Goal: Task Accomplishment & Management: Complete application form

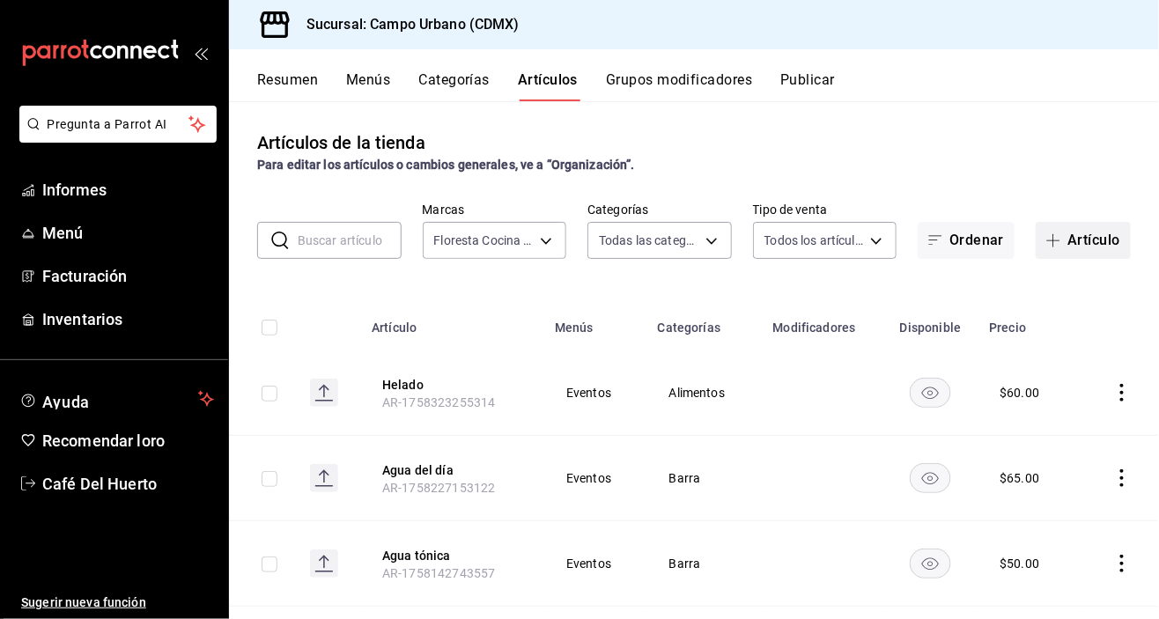
click at [1077, 240] on font "Artículo" at bounding box center [1094, 240] width 53 height 17
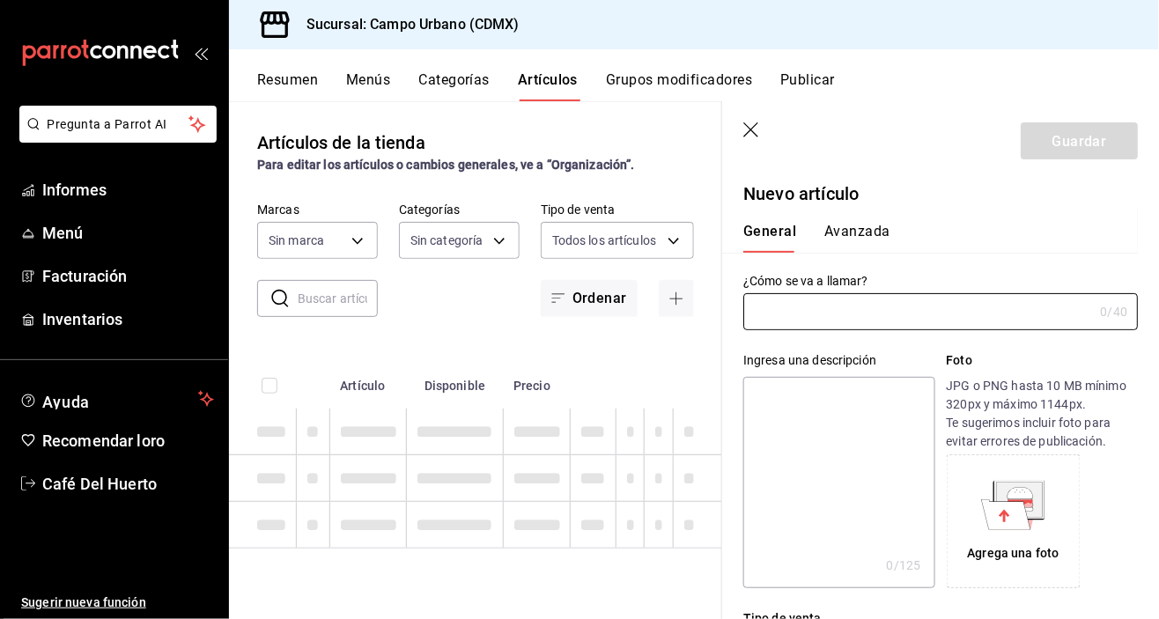
type input "f2e5bddf-476e-49d4-87ae-66ec6013e618,ebe00a7c-5dab-4e87-933b-f4517ba5e88c,3940b…"
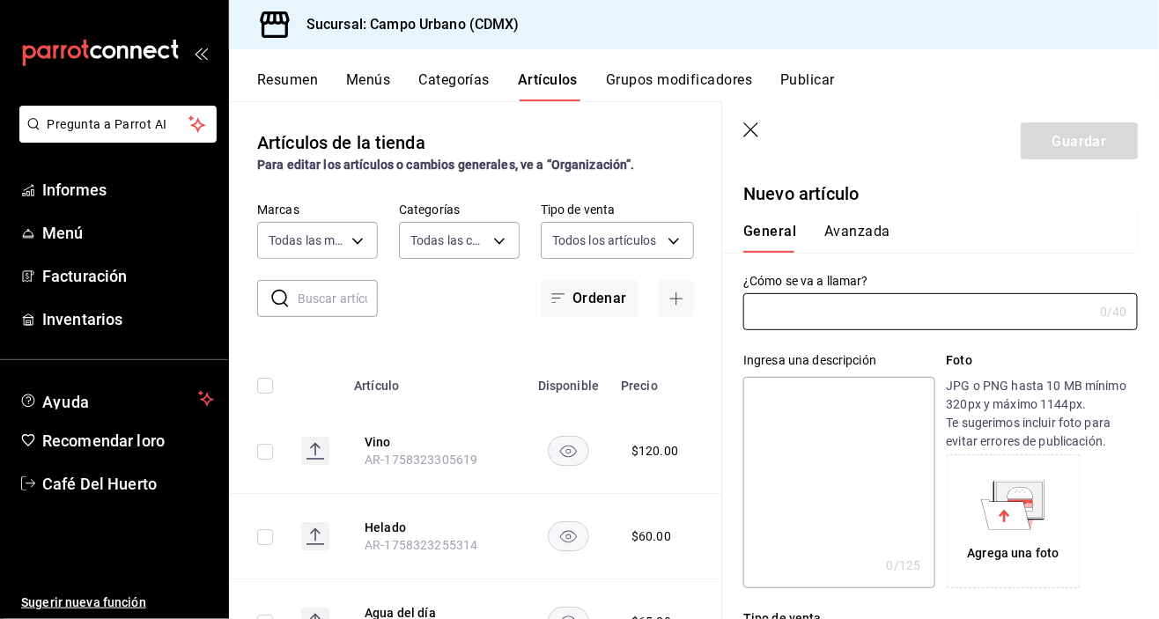
type input "e06bde22-fe9f-4d24-92e6-ab9bd79cfe71,d738b70a-5705-487f-b978-5099237db411,e4494…"
click at [946, 318] on input "text" at bounding box center [918, 312] width 350 height 35
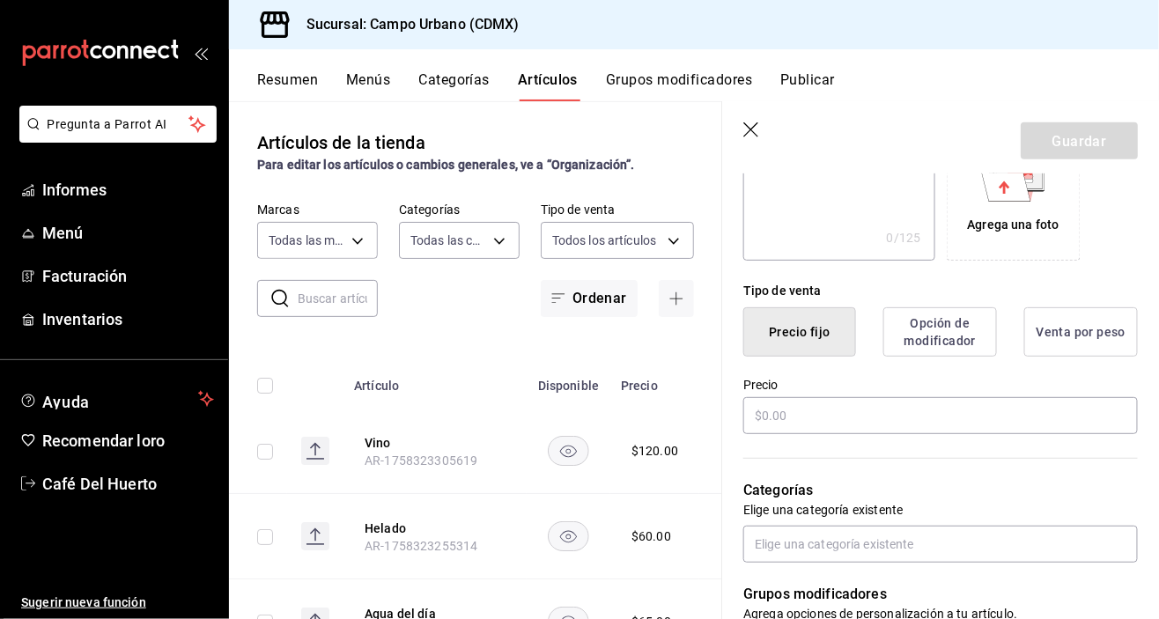
scroll to position [332, 0]
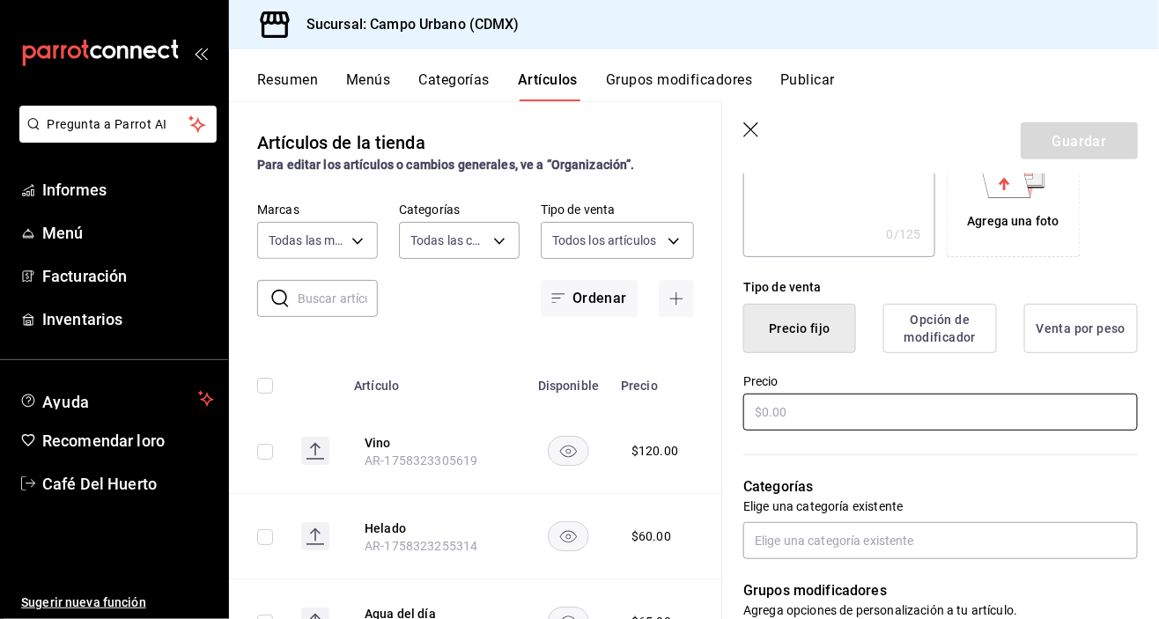
type input "Toast de trucha"
click at [971, 407] on input "text" at bounding box center [940, 412] width 395 height 37
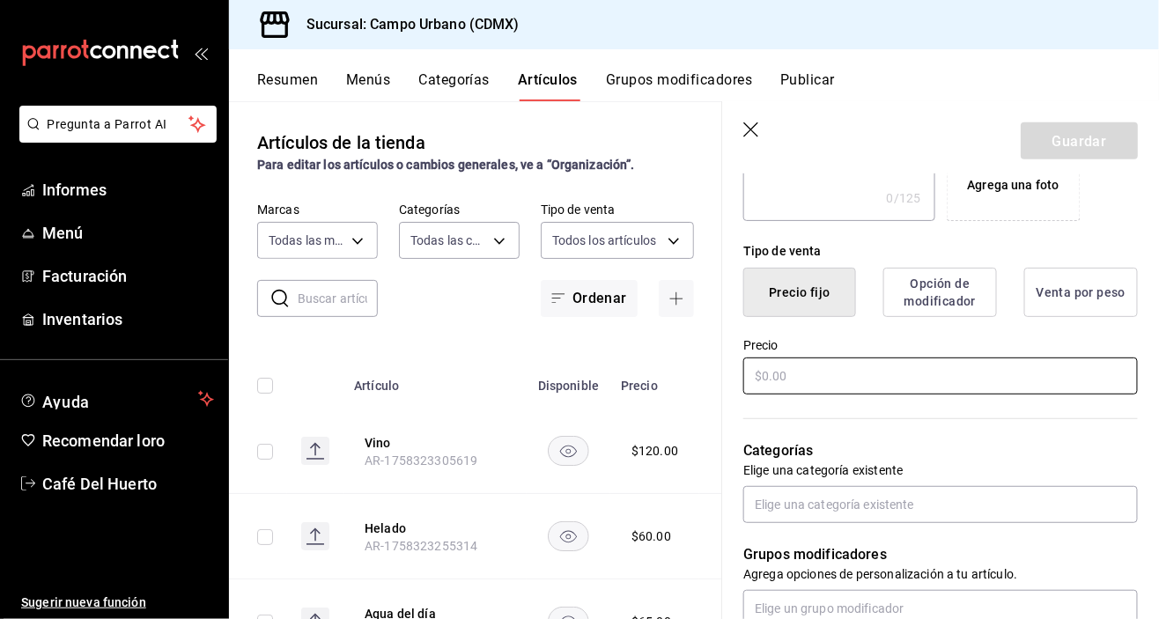
scroll to position [373, 0]
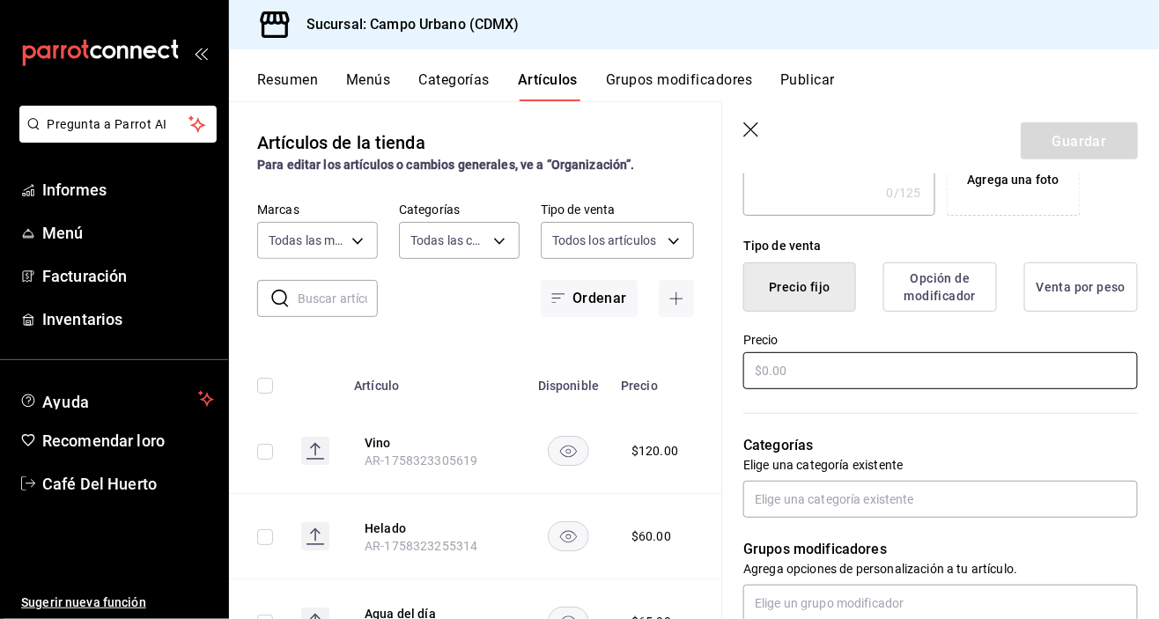
click at [960, 367] on input "text" at bounding box center [940, 370] width 395 height 37
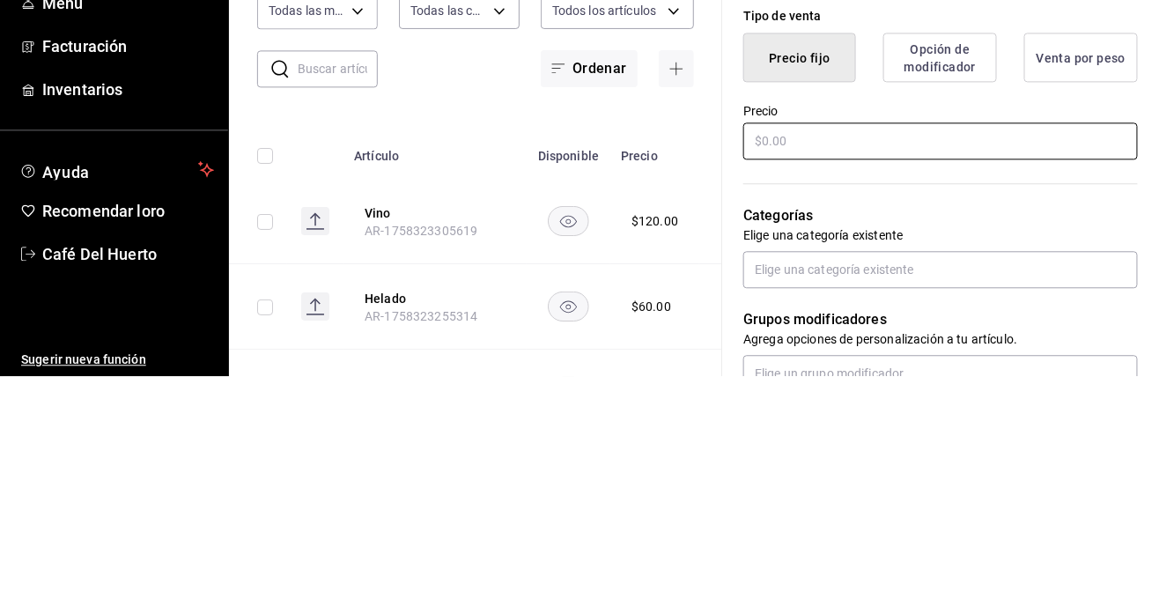
click at [939, 372] on input "text" at bounding box center [940, 370] width 395 height 37
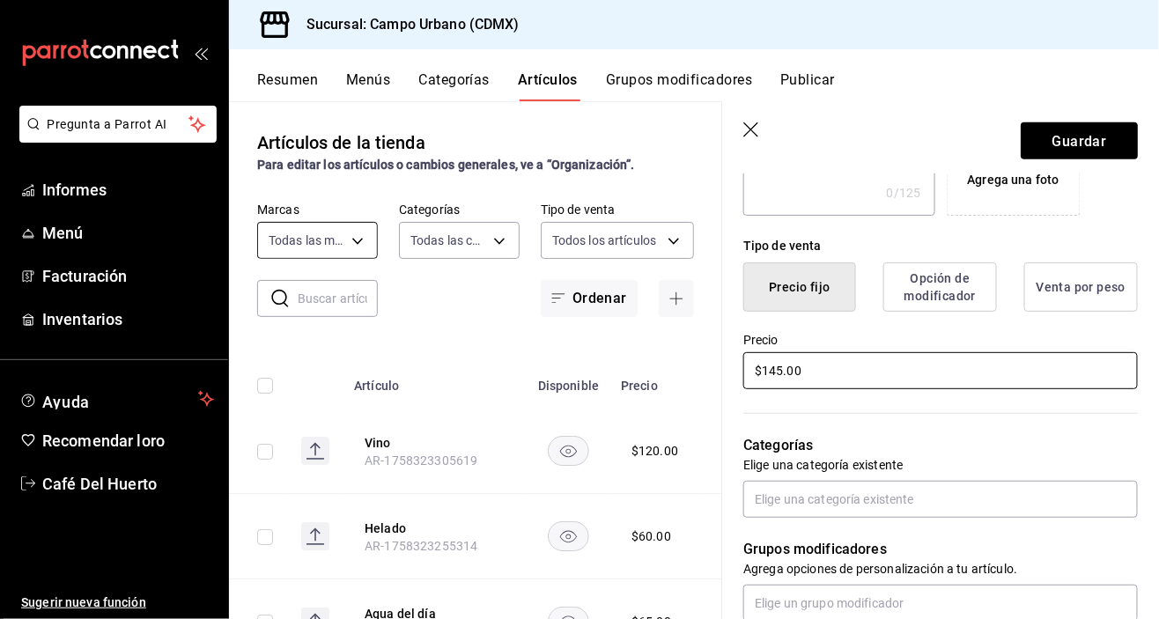
type input "$145.00"
click at [354, 252] on body "Pregunta a Parrot AI Informes Menú Facturación Inventarios Ayuda Recomendar lor…" at bounding box center [579, 309] width 1159 height 619
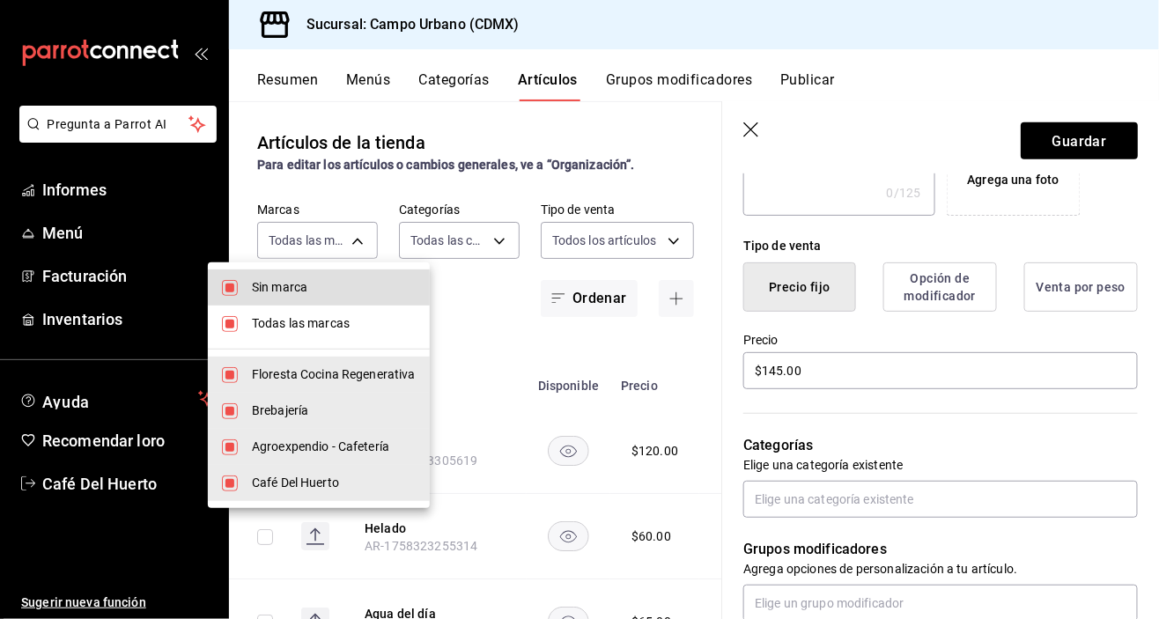
click at [249, 282] on li "Sin marca" at bounding box center [319, 288] width 222 height 36
checkbox input "false"
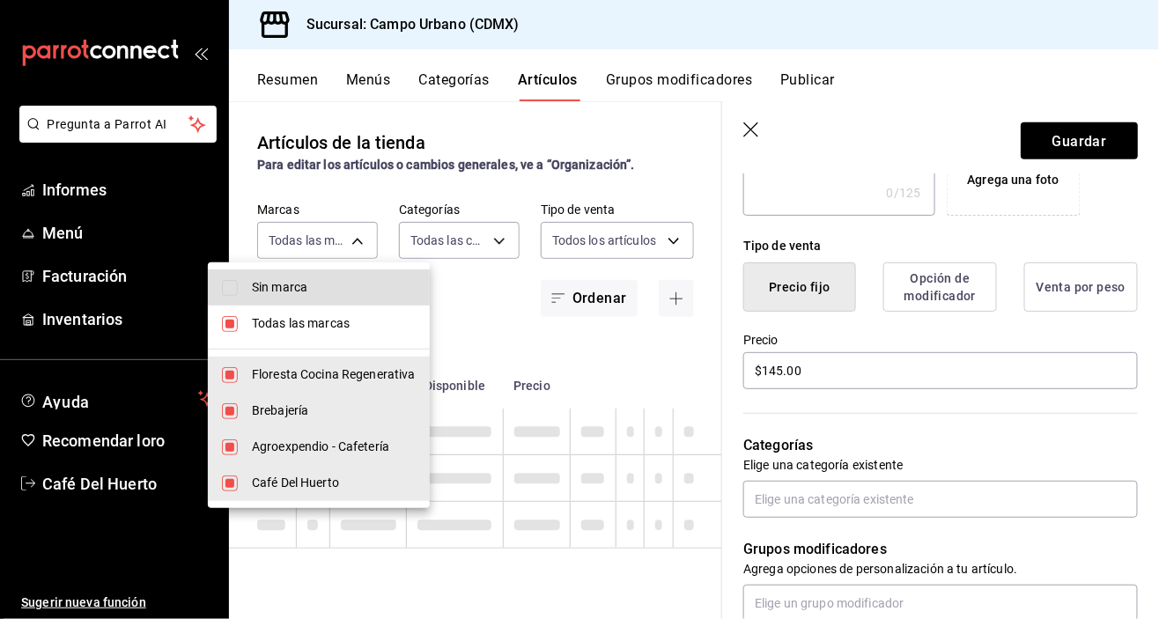
click at [233, 322] on input "checkbox" at bounding box center [230, 324] width 16 height 16
checkbox input "false"
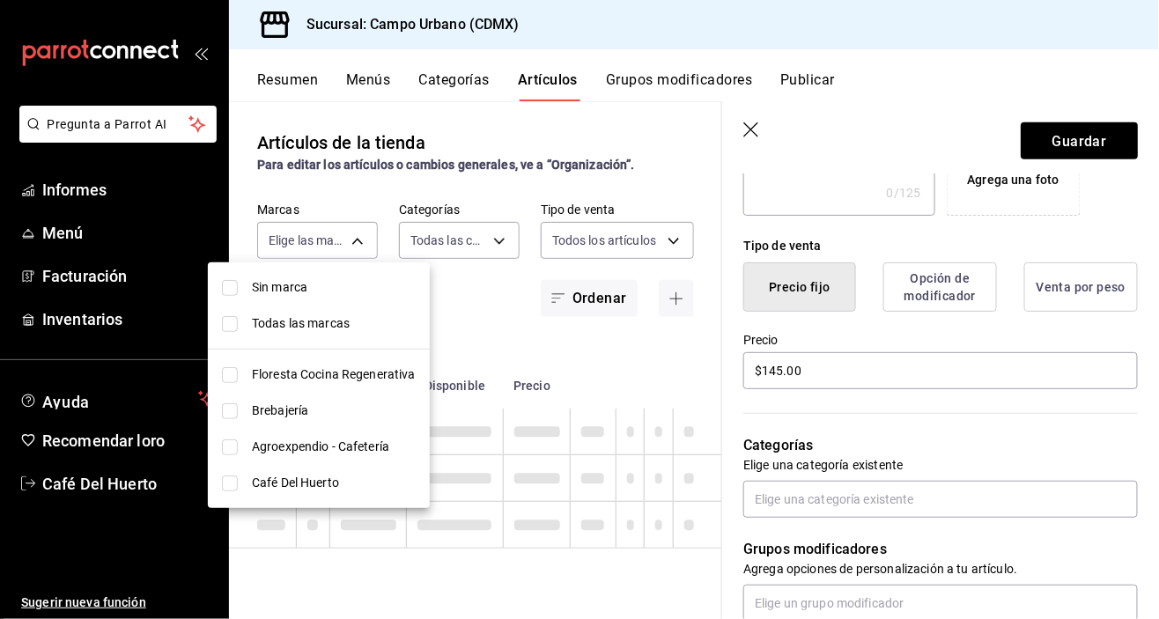
checkbox input "false"
click at [230, 375] on input "checkbox" at bounding box center [230, 375] width 16 height 16
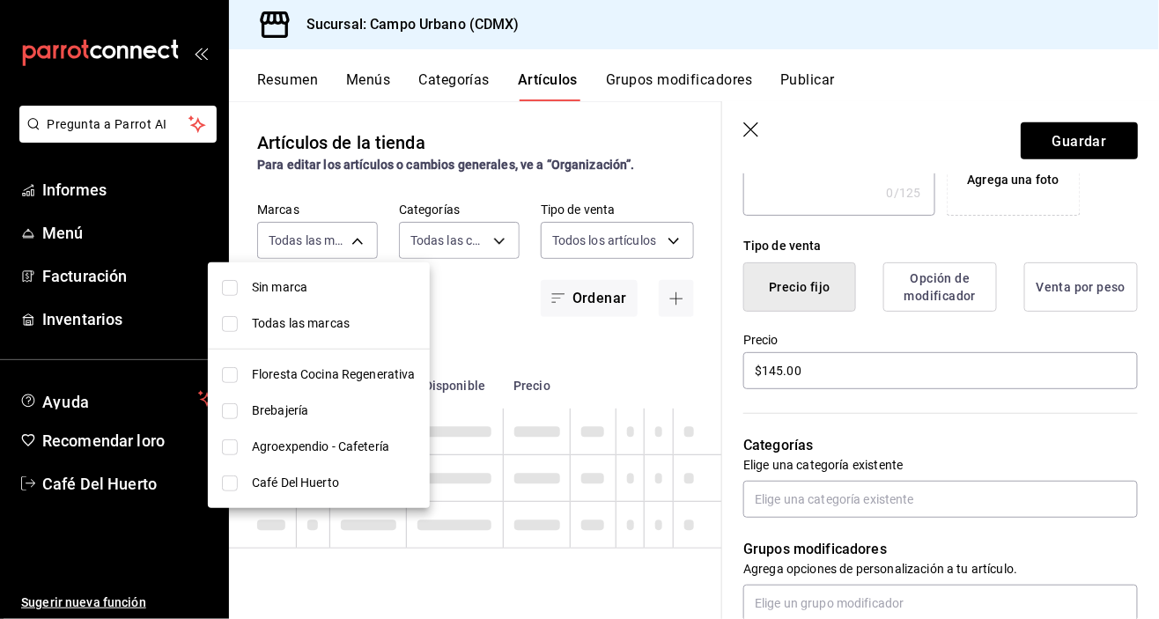
checkbox input "true"
type input "f2e5bddf-476e-49d4-87ae-66ec6013e618"
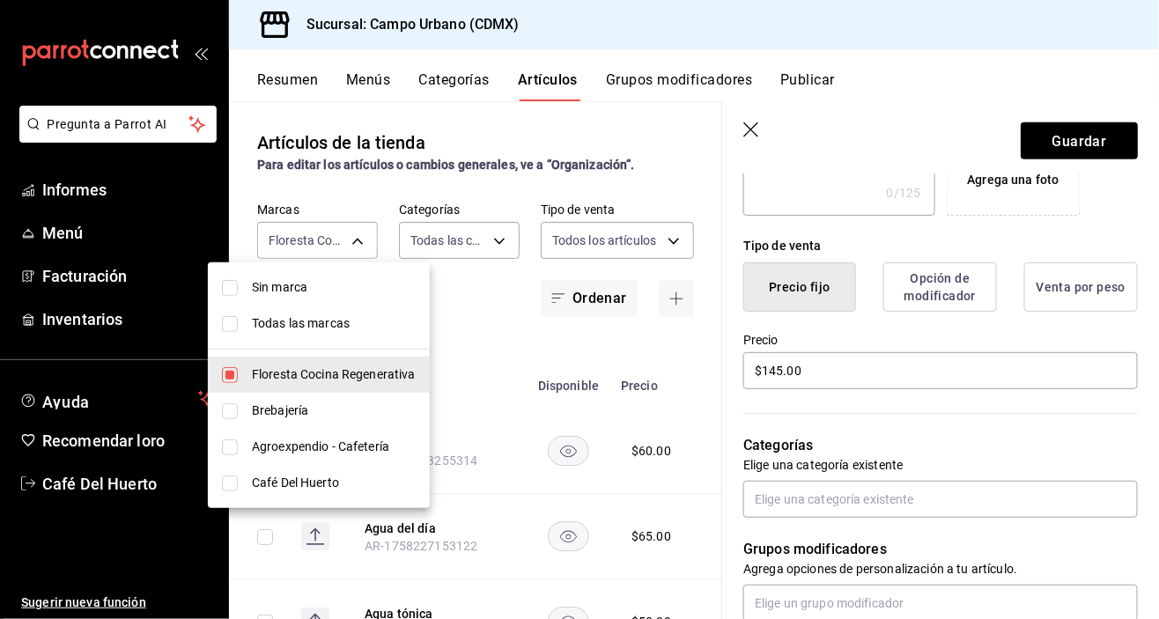
click at [500, 235] on div at bounding box center [579, 309] width 1159 height 619
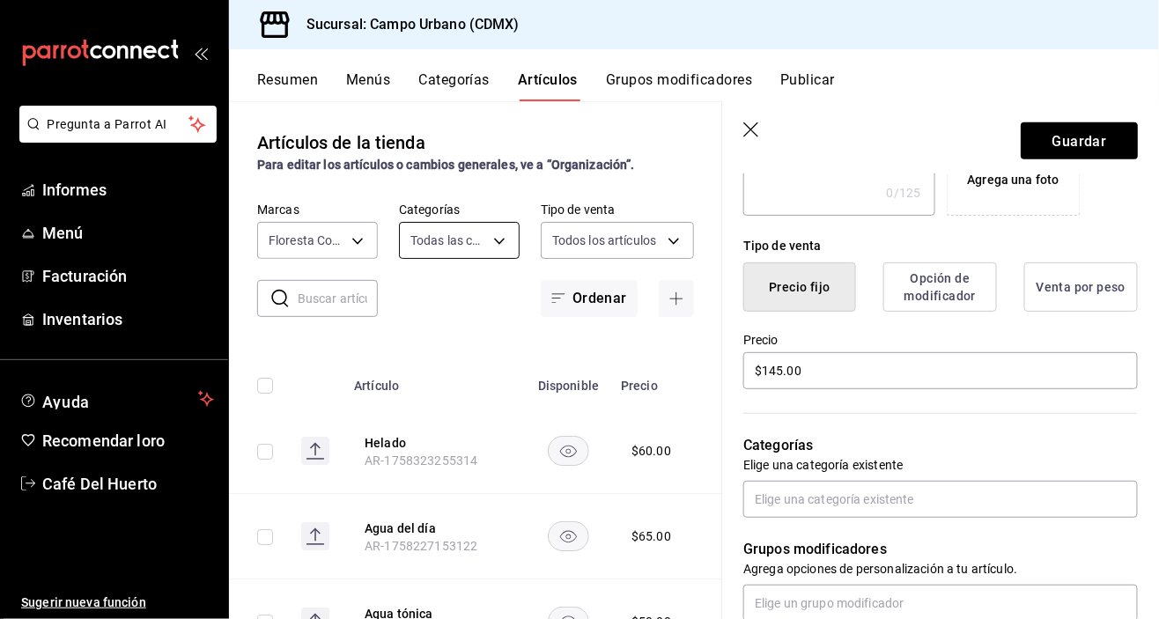
click at [501, 236] on body "Pregunta a Parrot AI Informes Menú Facturación Inventarios Ayuda Recomendar lor…" at bounding box center [579, 309] width 1159 height 619
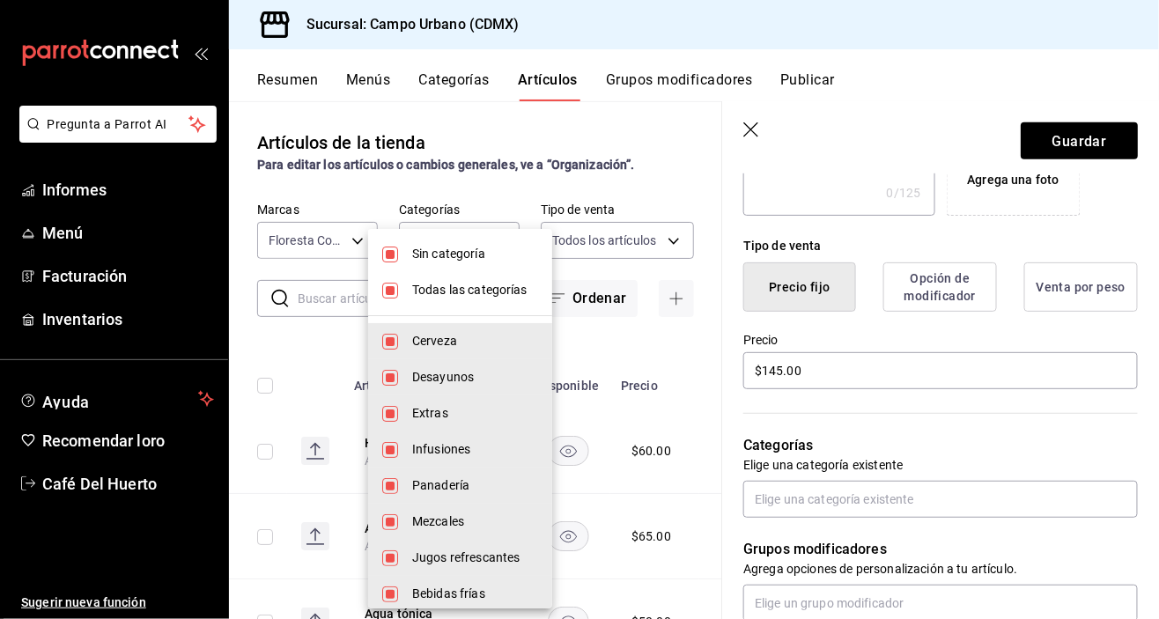
click at [409, 285] on li "Todas las categorías" at bounding box center [460, 290] width 184 height 36
checkbox input "false"
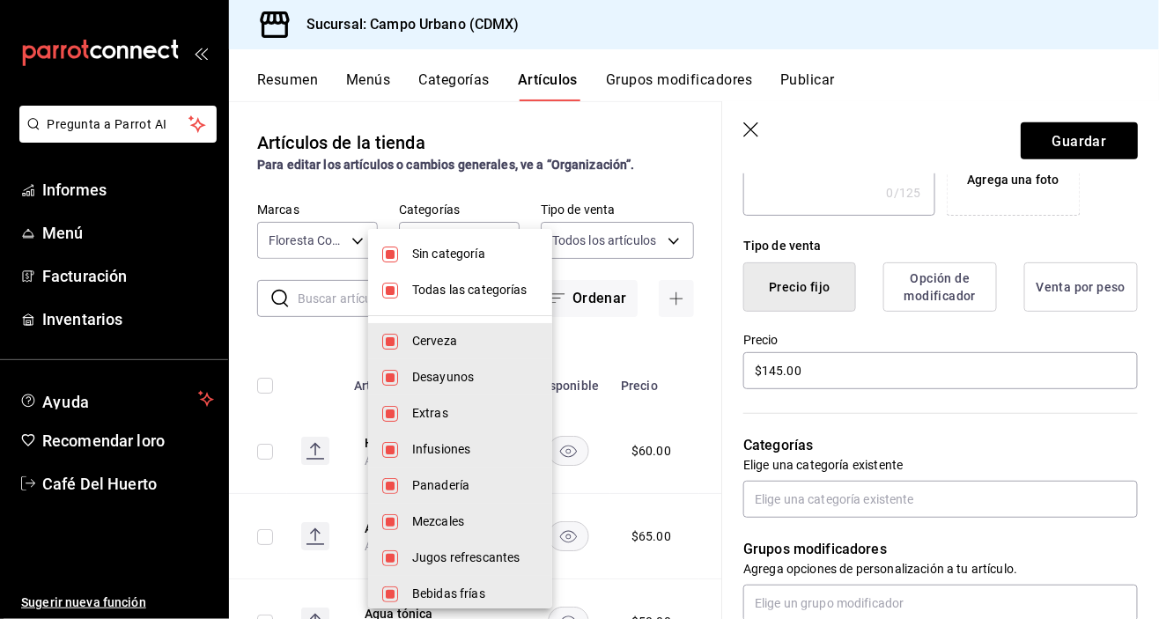
checkbox input "false"
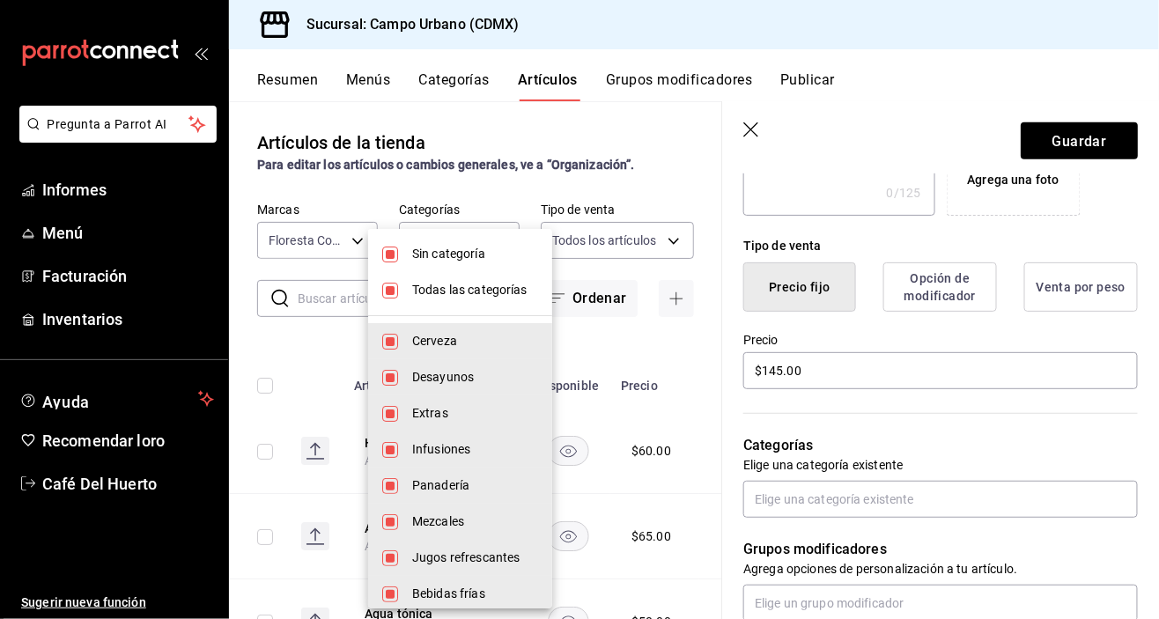
checkbox input "false"
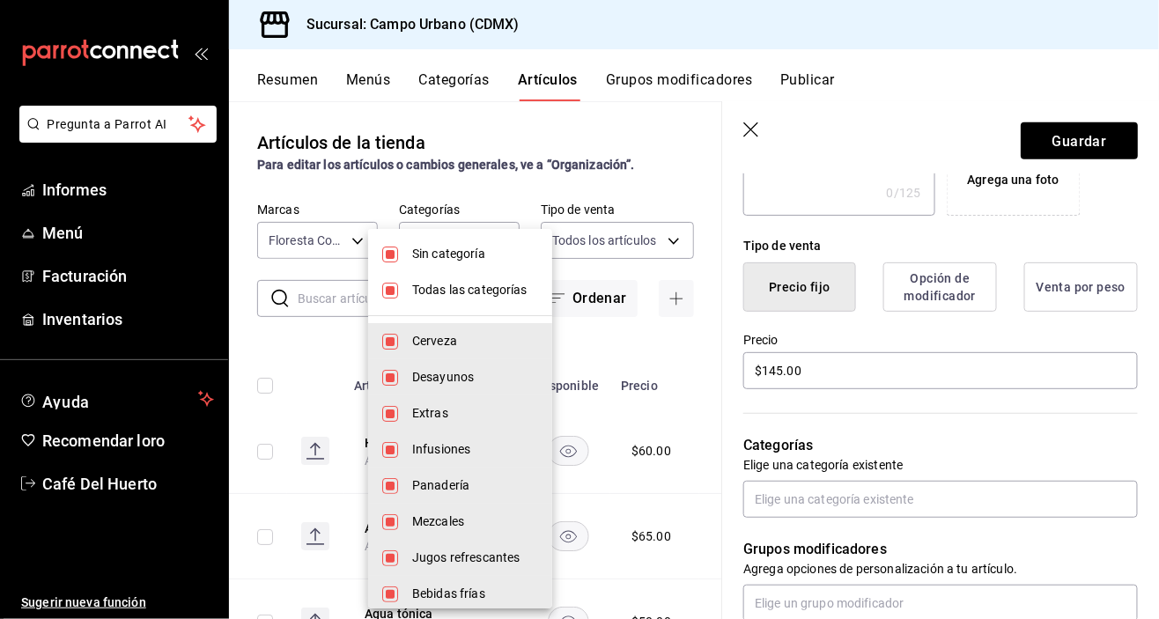
checkbox input "false"
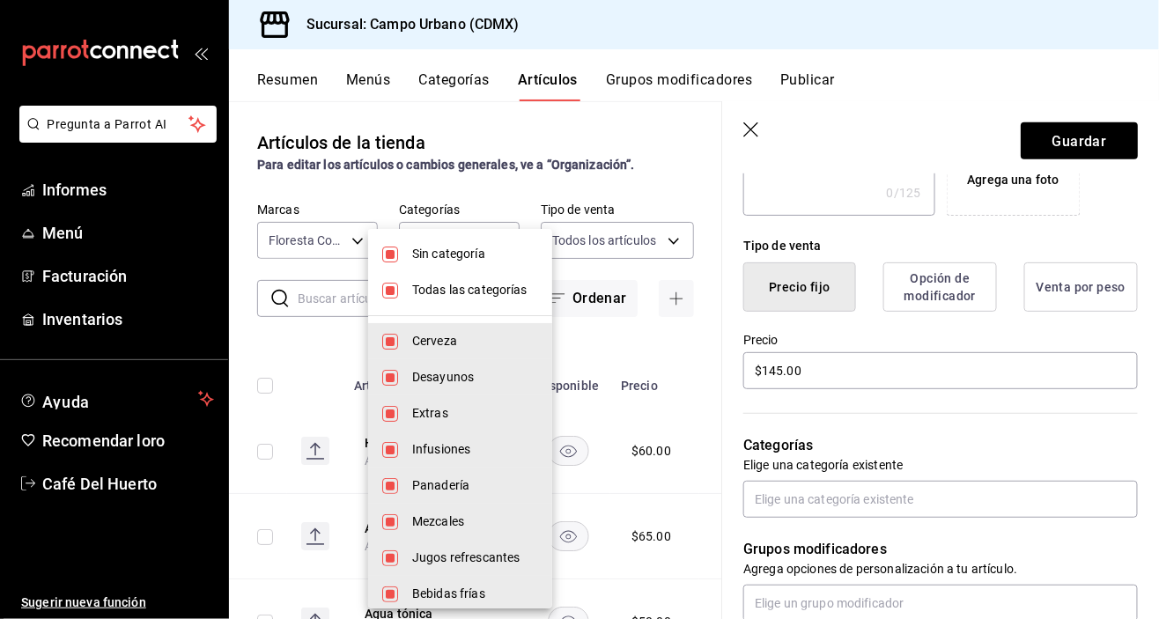
checkbox input "false"
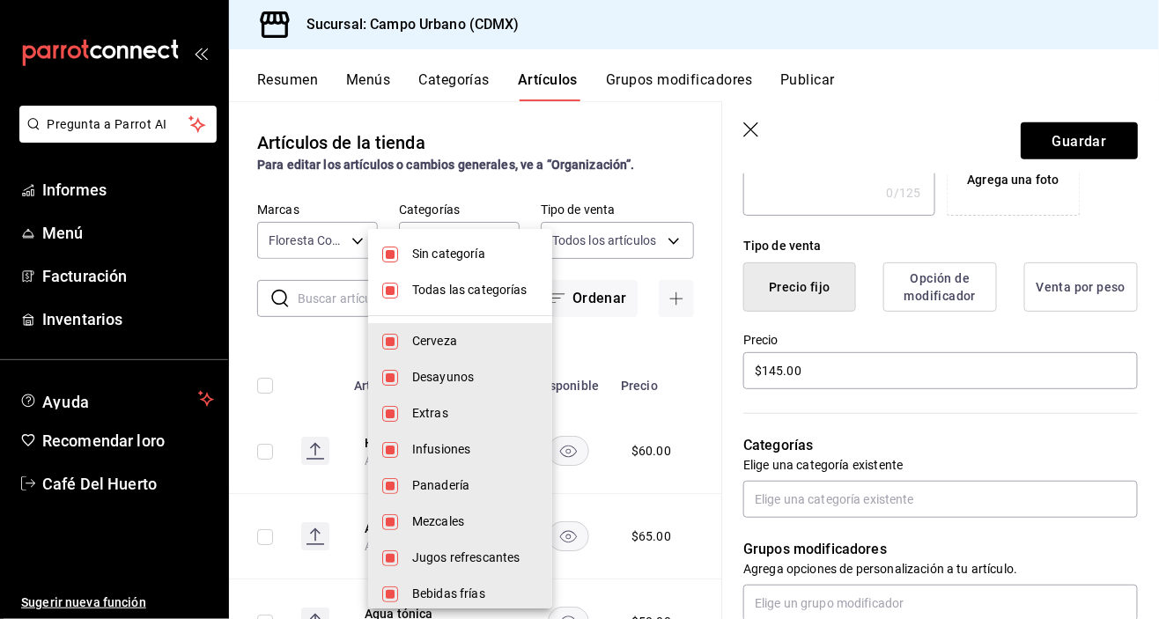
checkbox input "false"
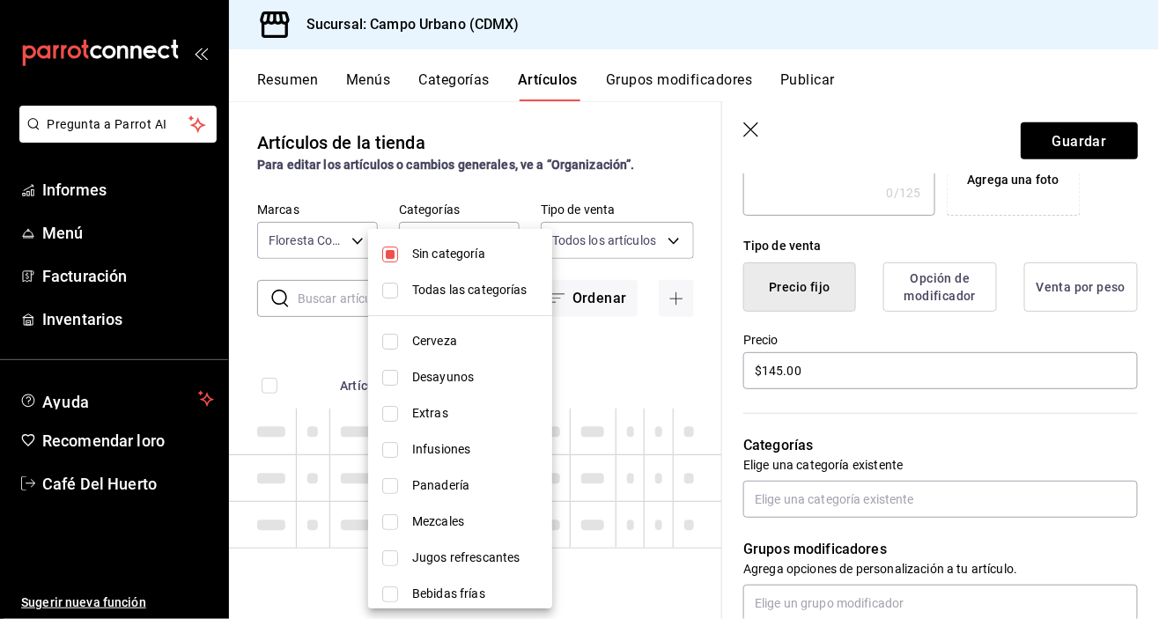
click at [400, 273] on li "Todas las categorías" at bounding box center [460, 290] width 184 height 36
type input "e06bde22-fe9f-4d24-92e6-ab9bd79cfe71,d738b70a-5705-487f-b978-5099237db411,e4494…"
checkbox input "true"
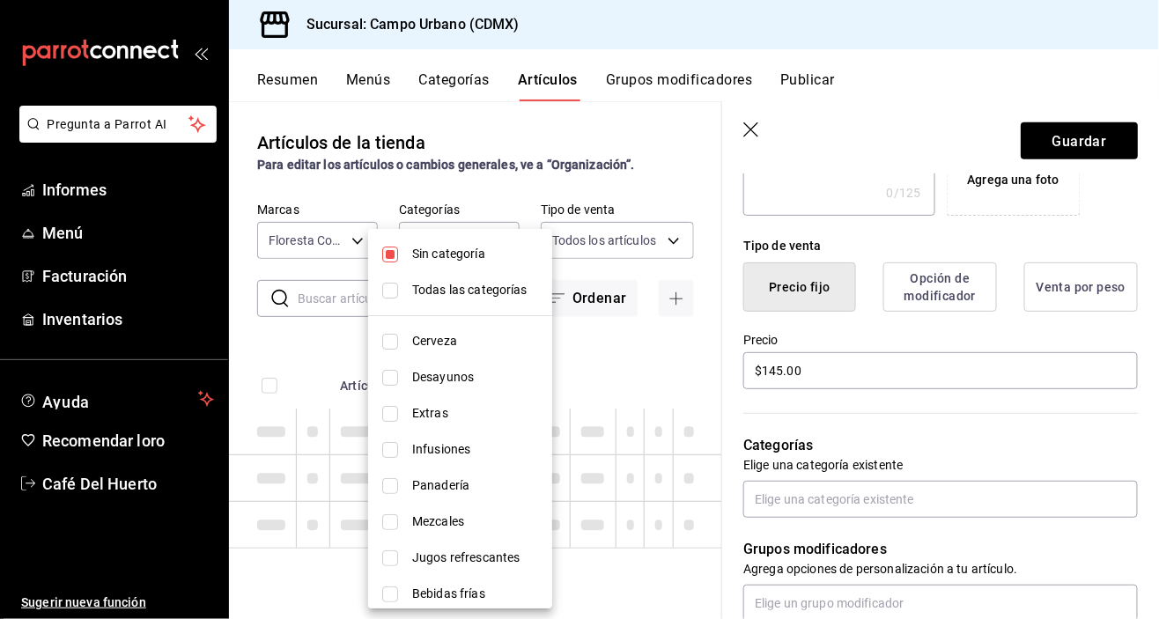
checkbox input "true"
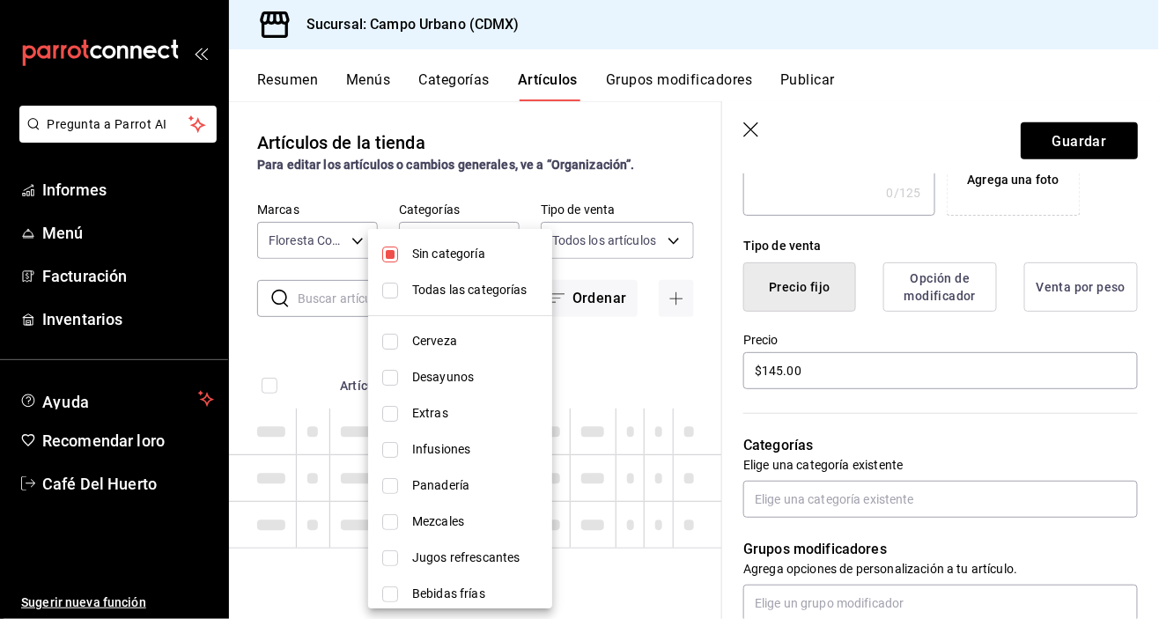
checkbox input "true"
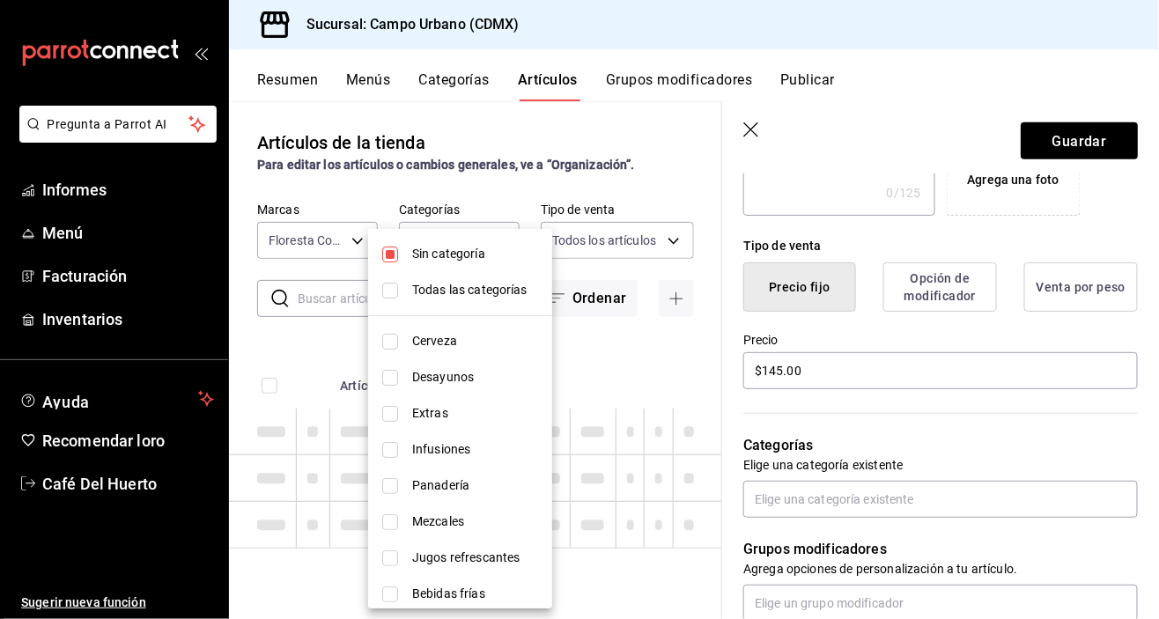
checkbox input "true"
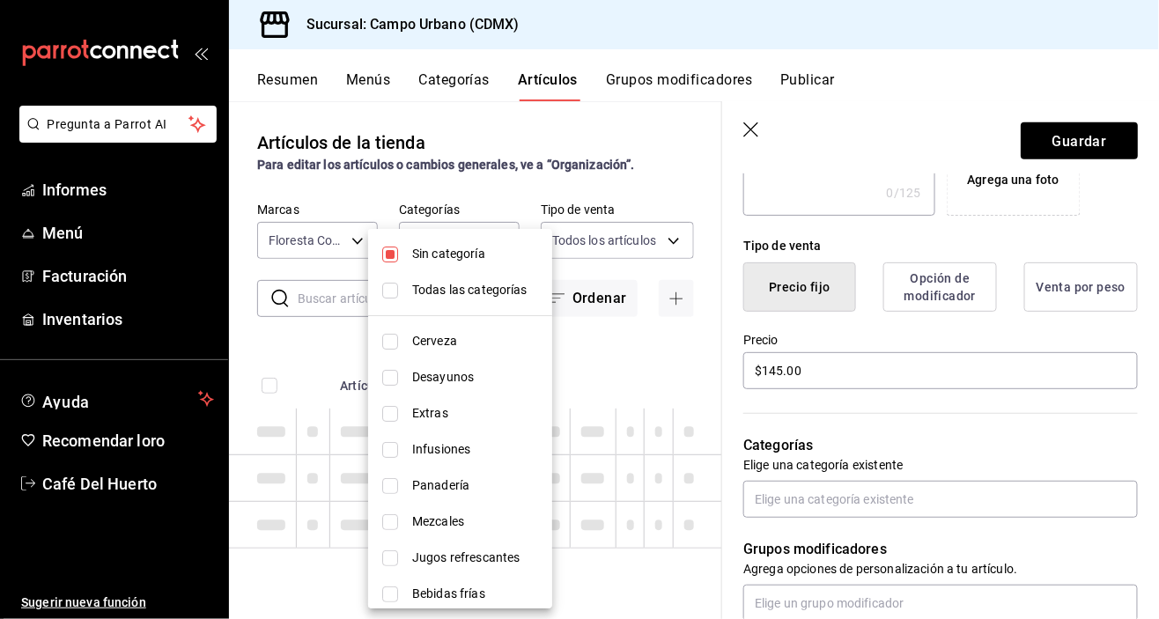
checkbox input "true"
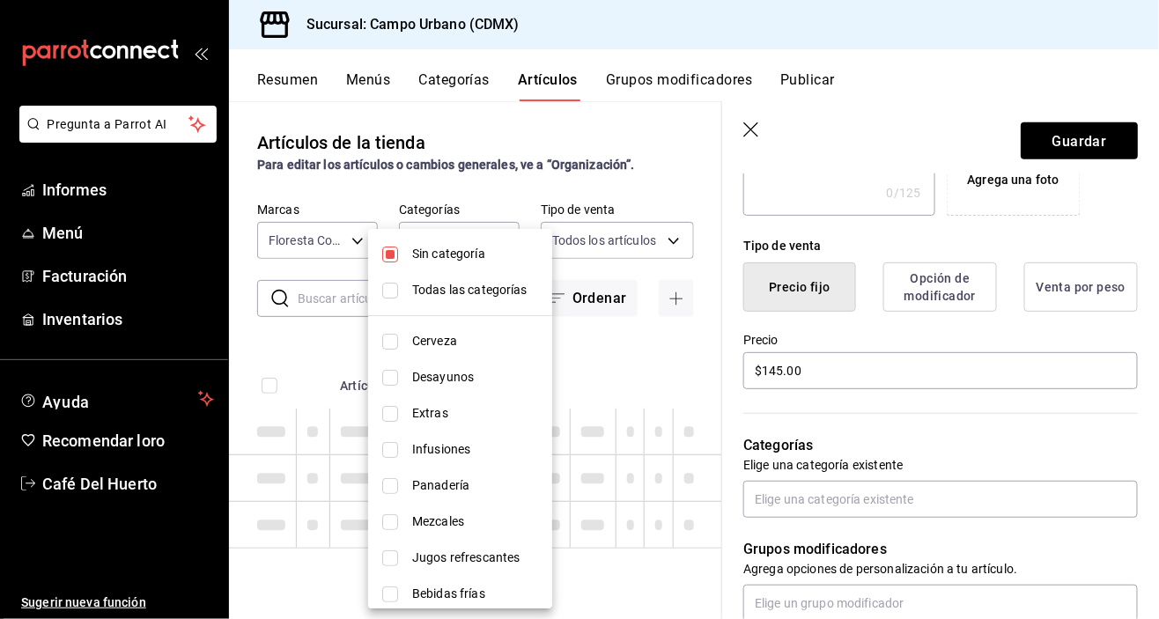
checkbox input "true"
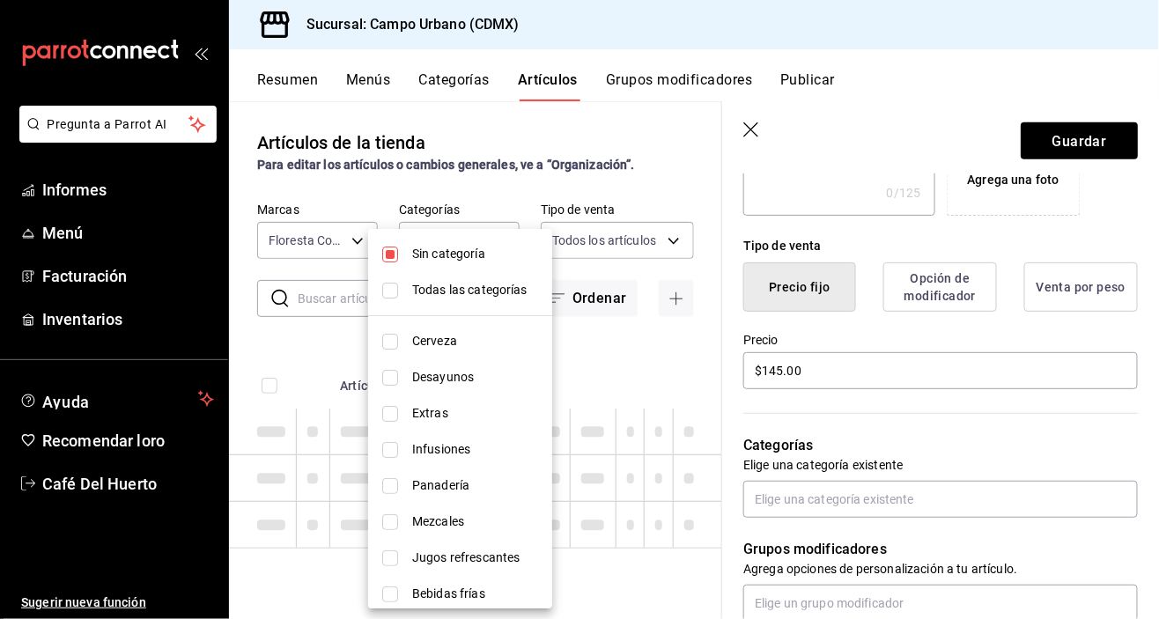
checkbox input "true"
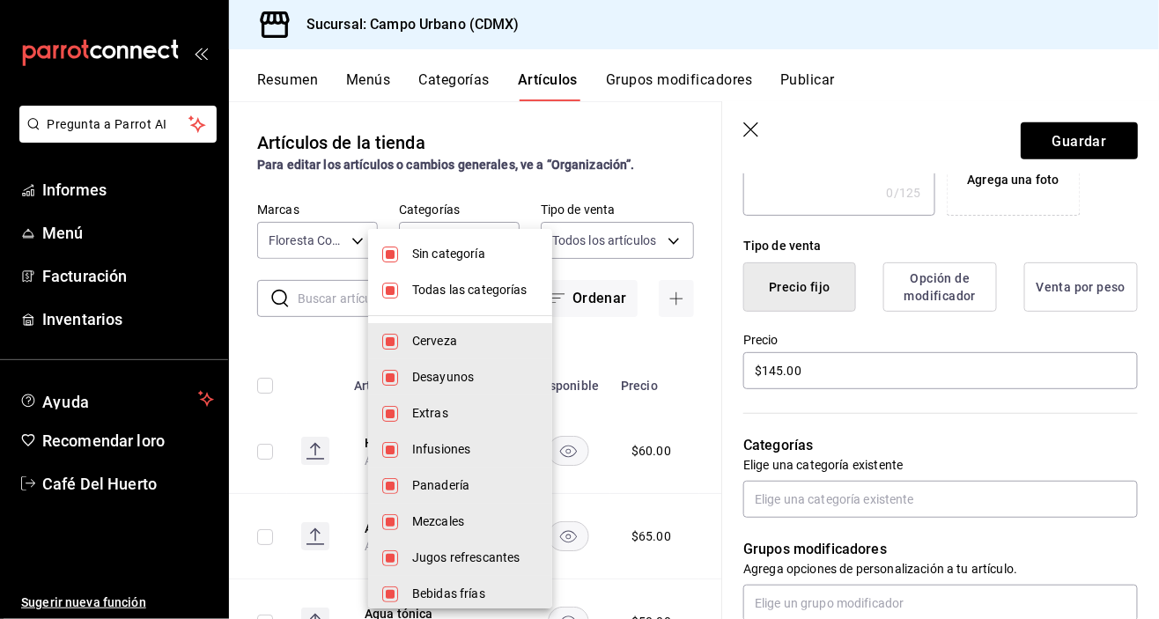
click at [413, 293] on font "Todas las categorías" at bounding box center [469, 290] width 115 height 14
checkbox input "false"
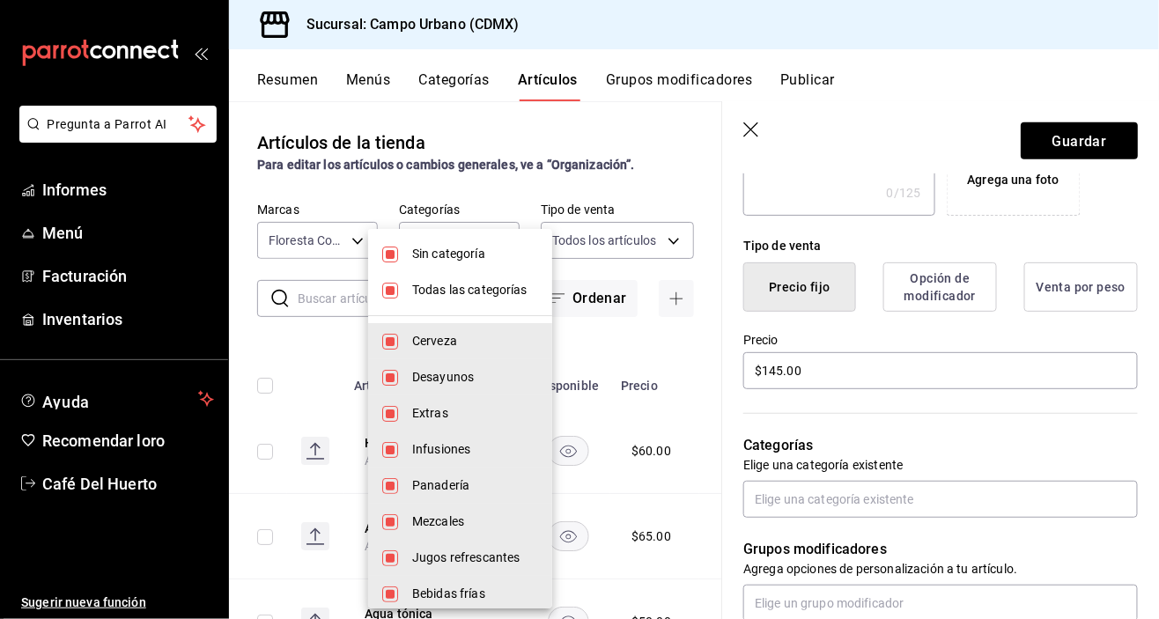
checkbox input "false"
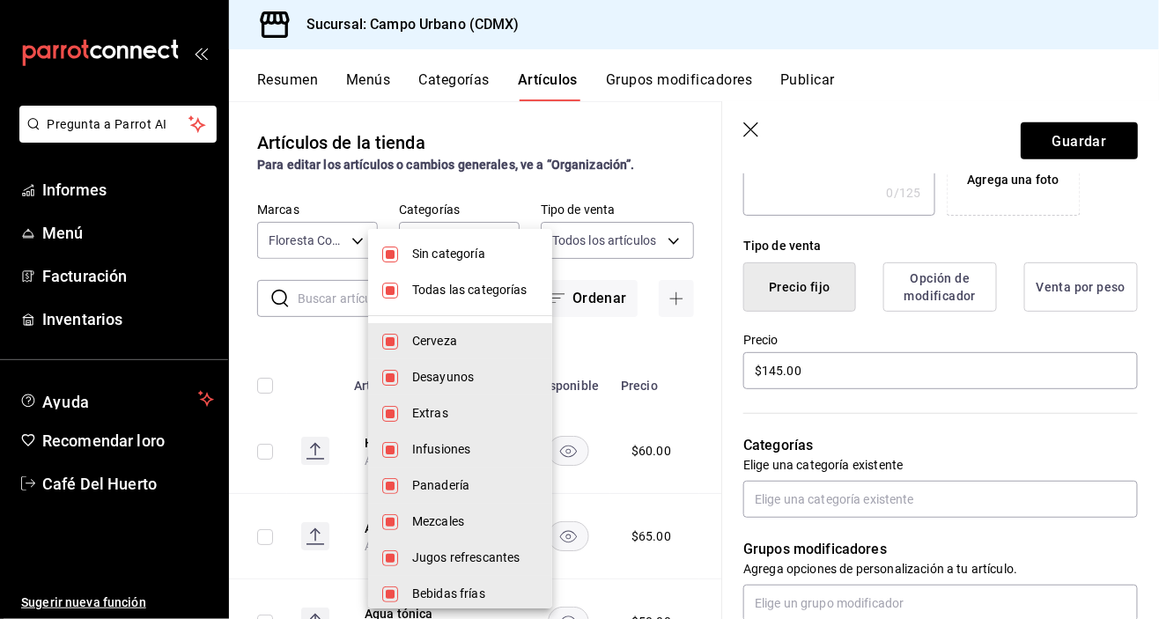
checkbox input "false"
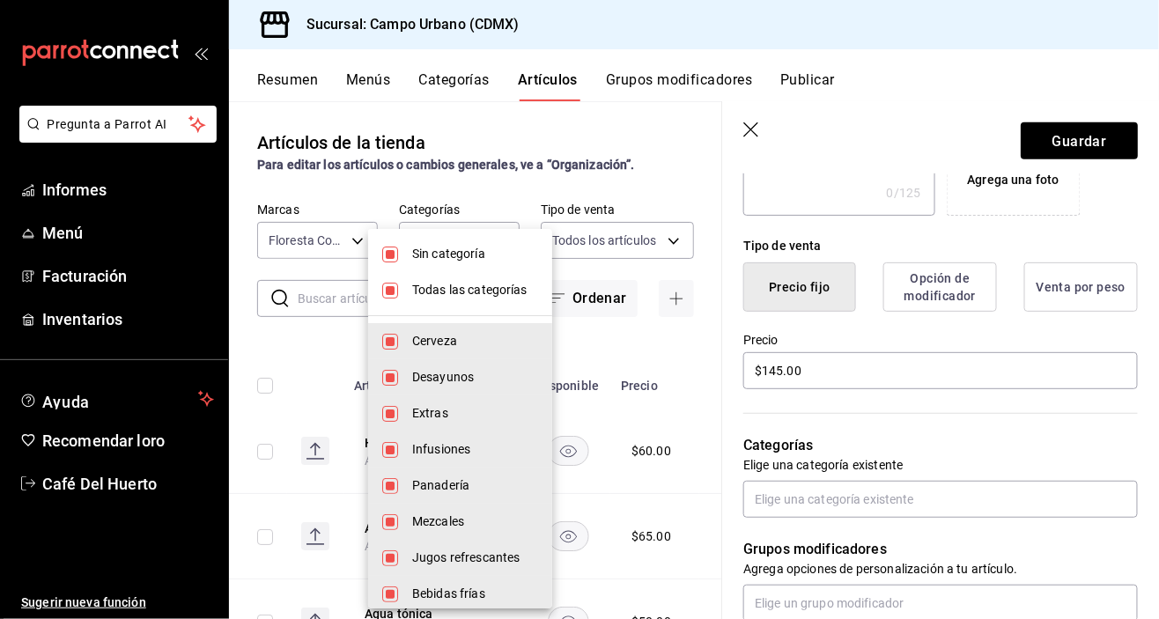
checkbox input "false"
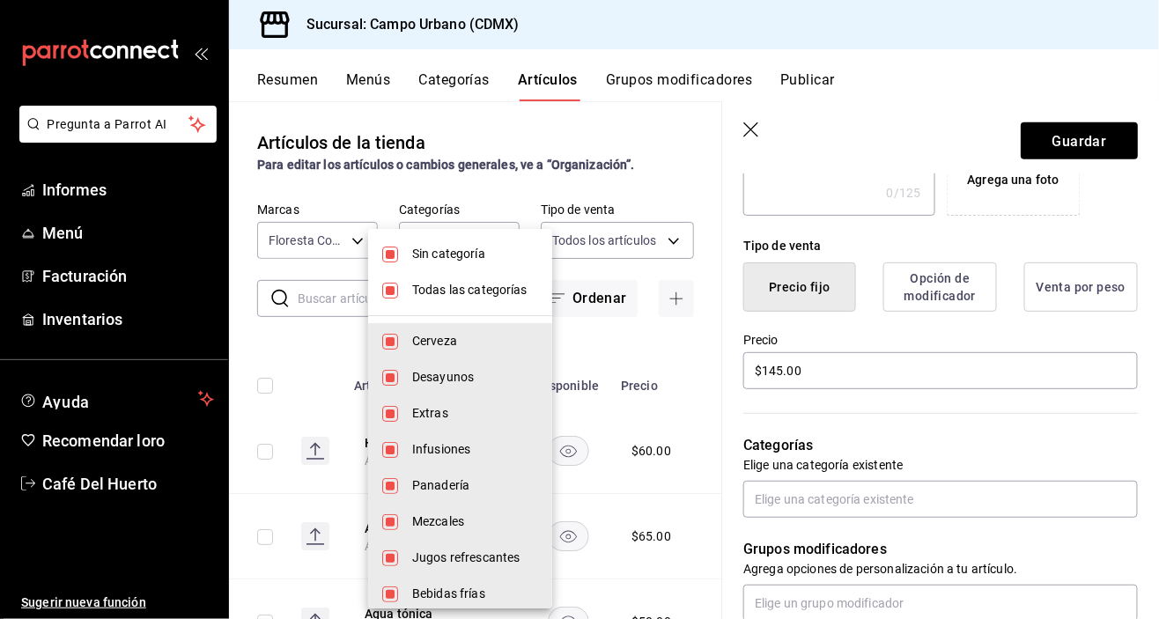
checkbox input "false"
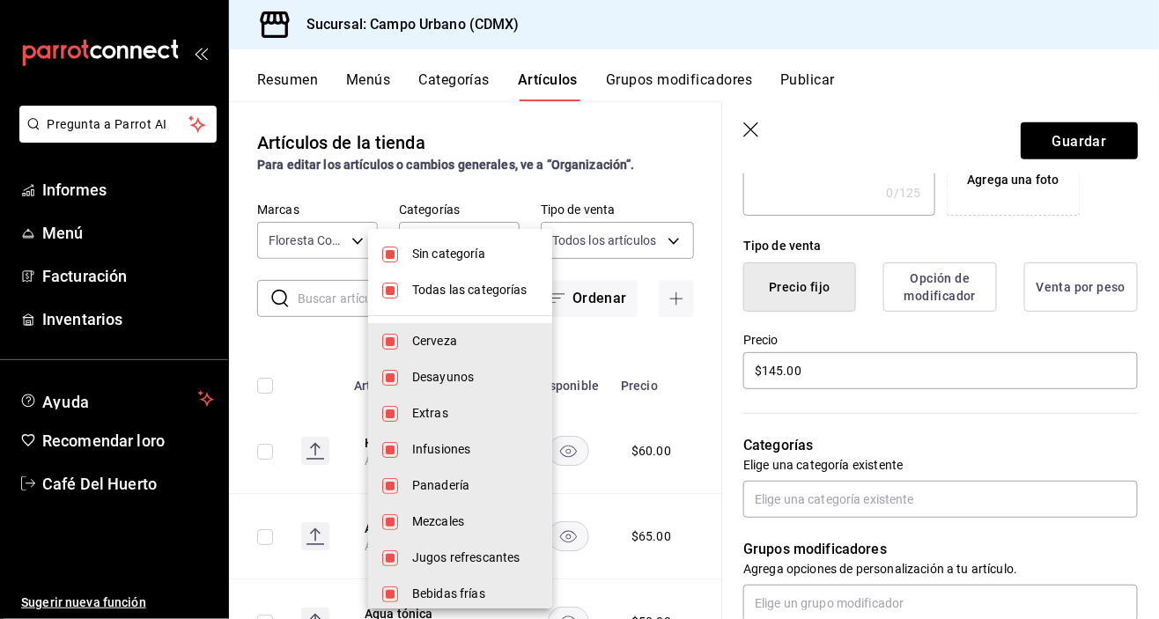
checkbox input "false"
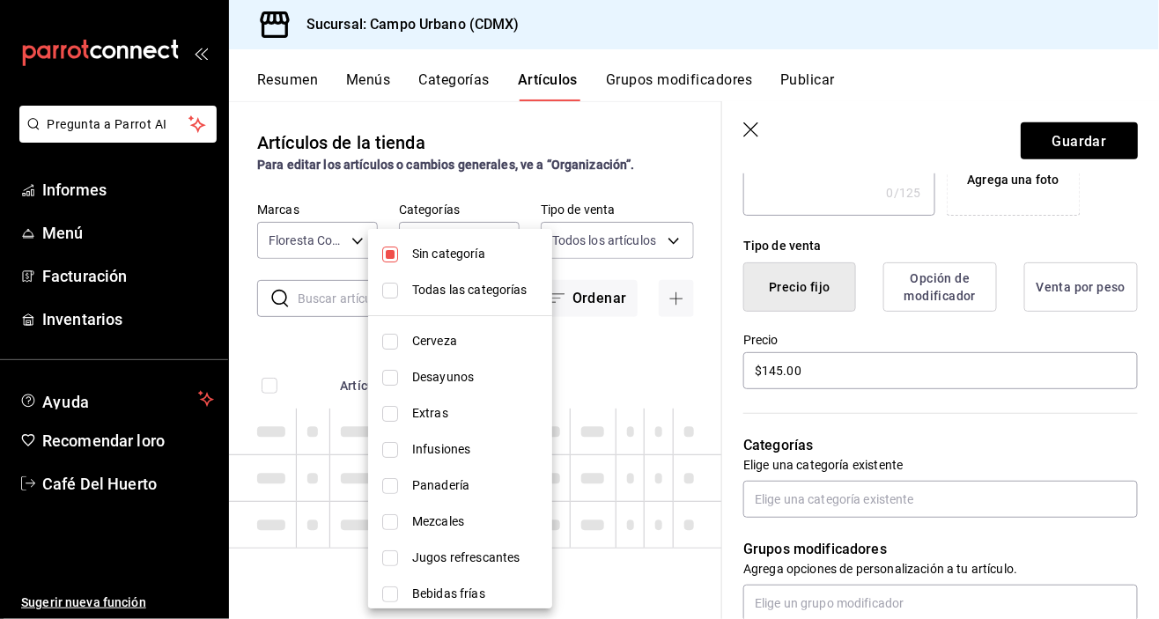
click at [393, 248] on input "checkbox" at bounding box center [390, 255] width 16 height 16
checkbox input "false"
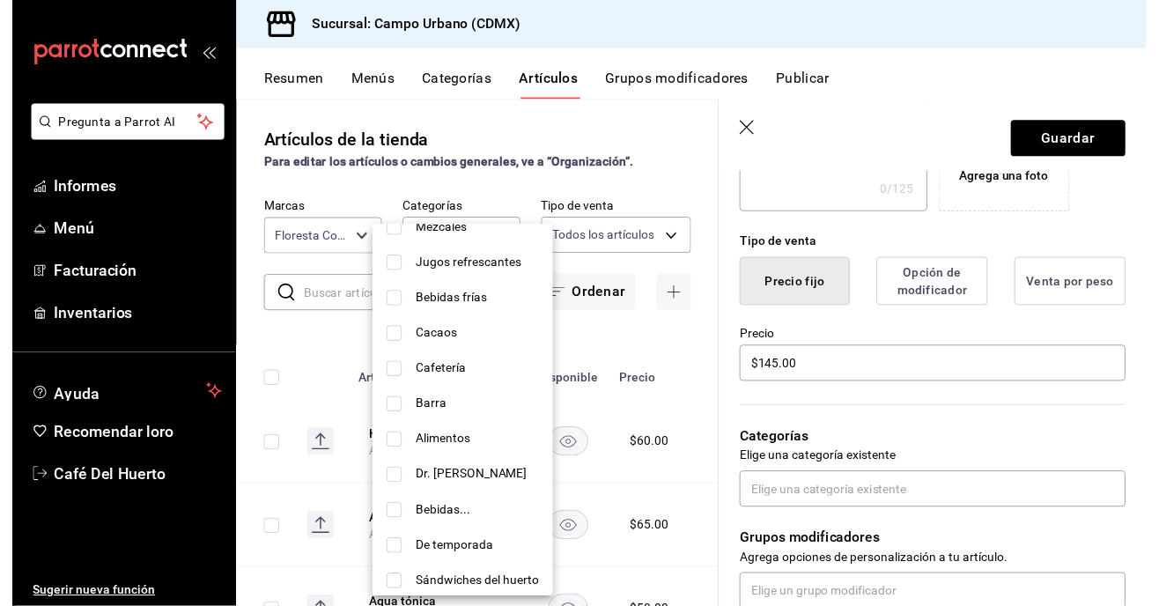
scroll to position [294, 0]
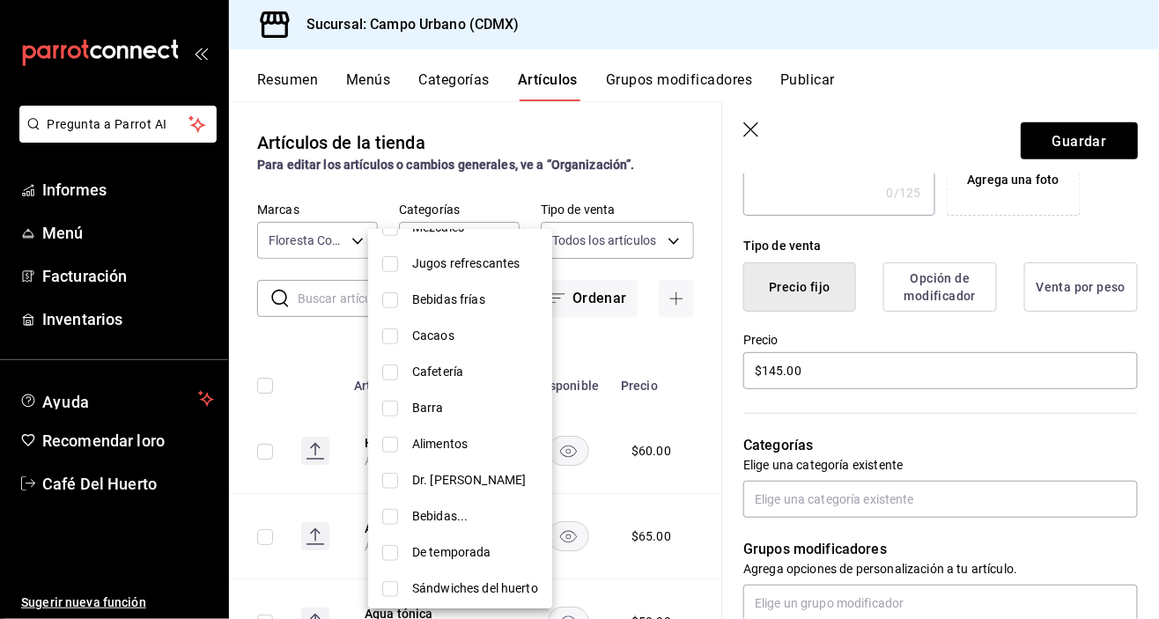
click at [395, 447] on input "checkbox" at bounding box center [390, 445] width 16 height 16
checkbox input "true"
type input "64fac546-167b-4a4d-a7c0-1f38be86561e"
click at [1031, 497] on div at bounding box center [579, 309] width 1159 height 619
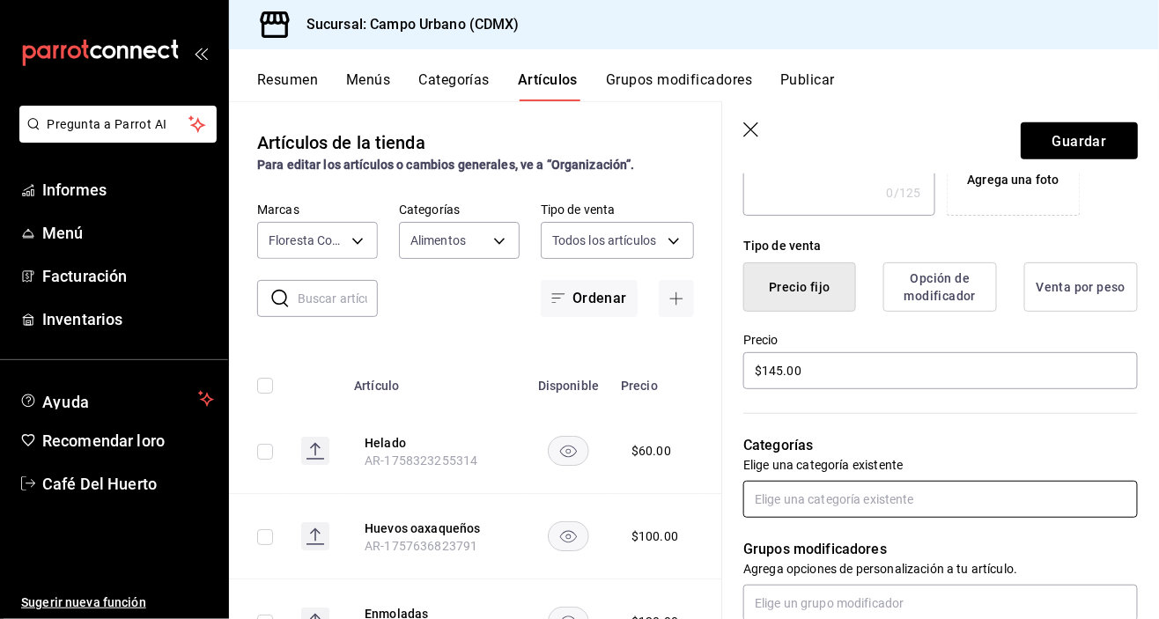
click at [1017, 502] on input "text" at bounding box center [940, 499] width 395 height 37
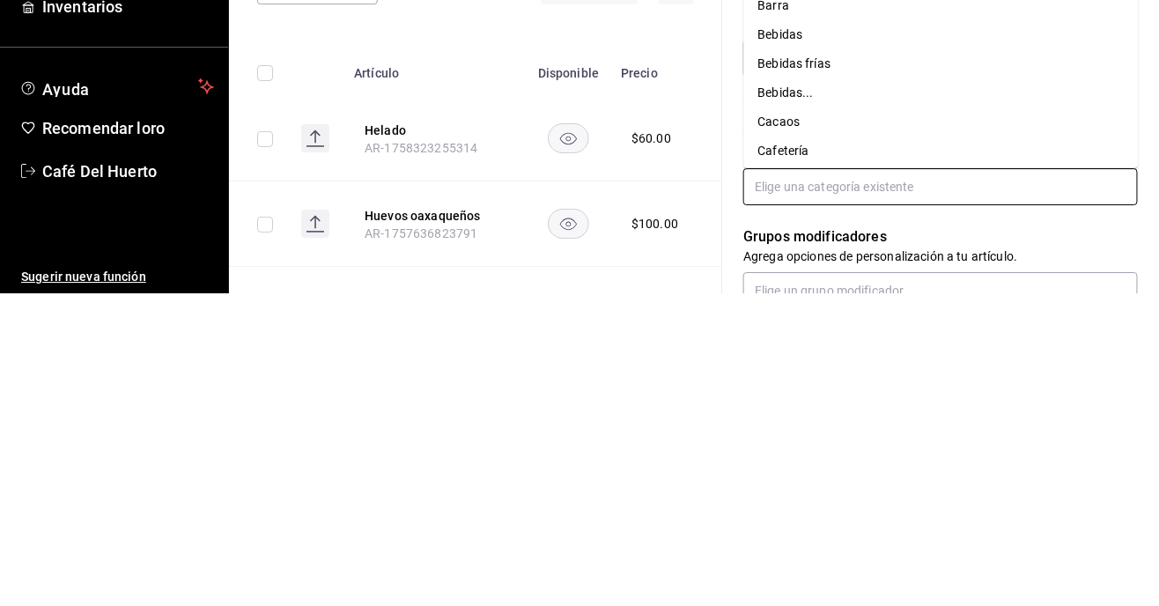
scroll to position [33, 0]
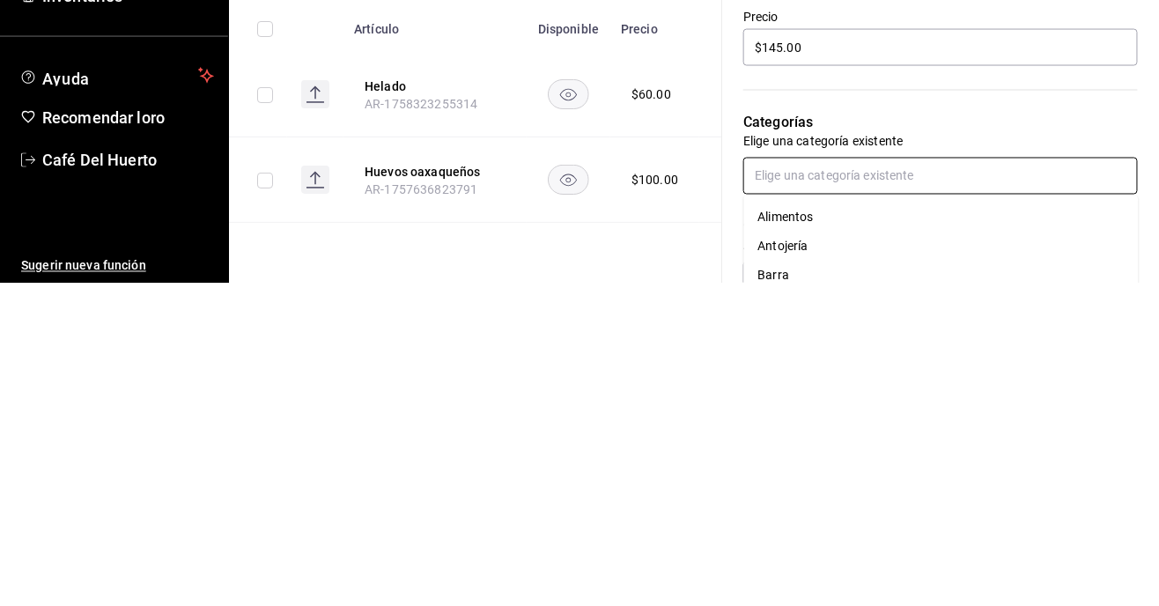
click at [797, 544] on font "Alimentos" at bounding box center [785, 540] width 55 height 14
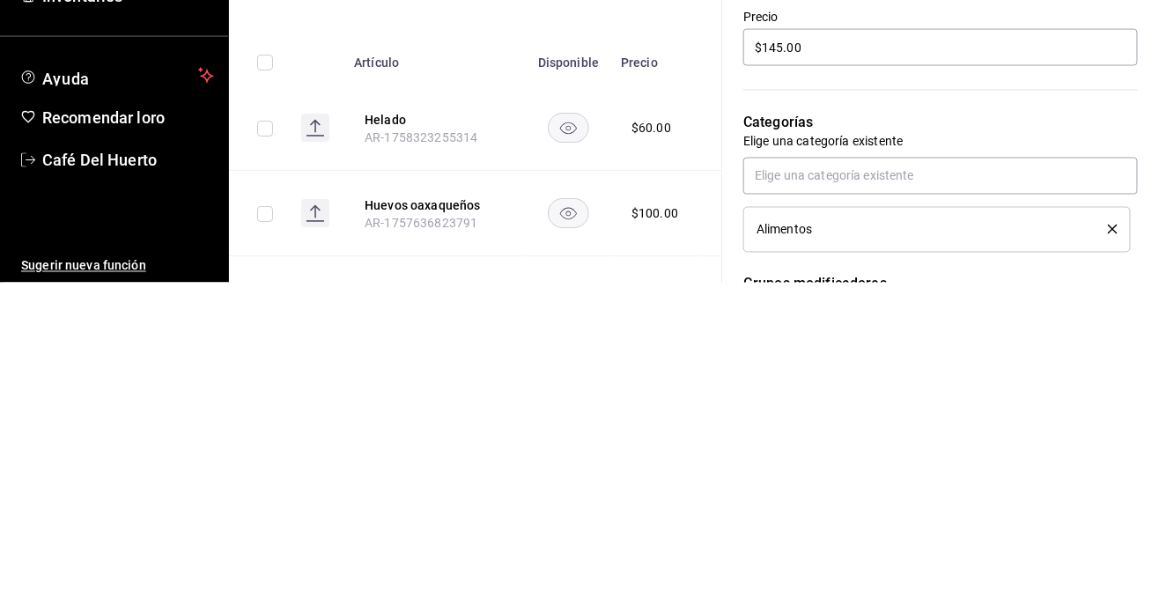
click at [8, 526] on ul "Sugerir nueva función" at bounding box center [114, 555] width 228 height 104
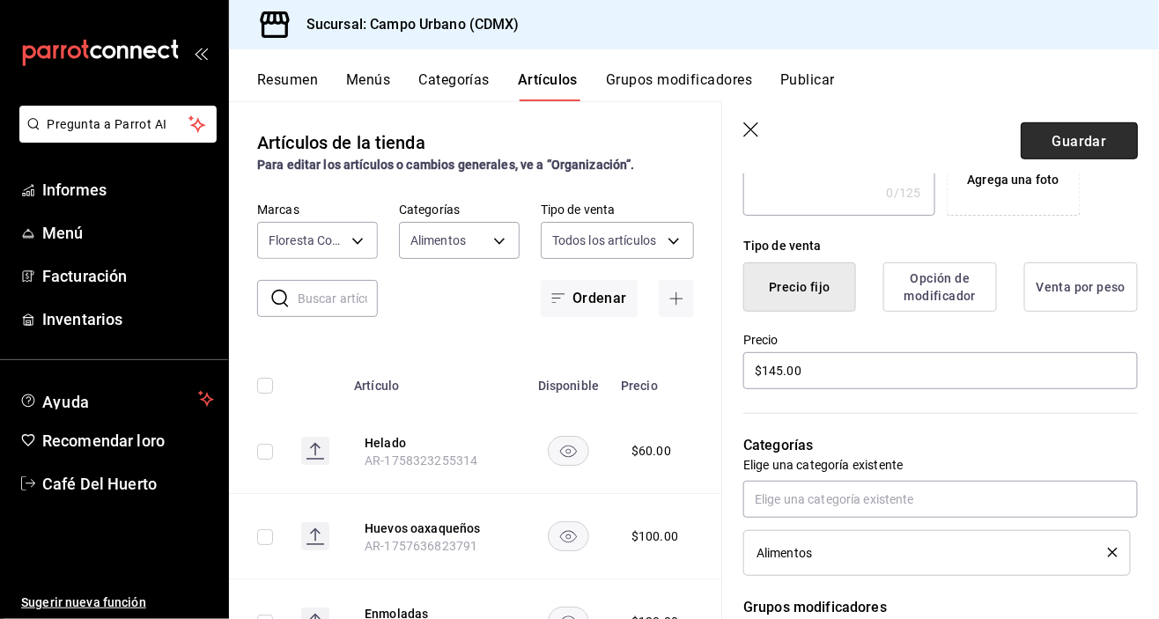
click at [1083, 149] on button "Guardar" at bounding box center [1079, 140] width 117 height 37
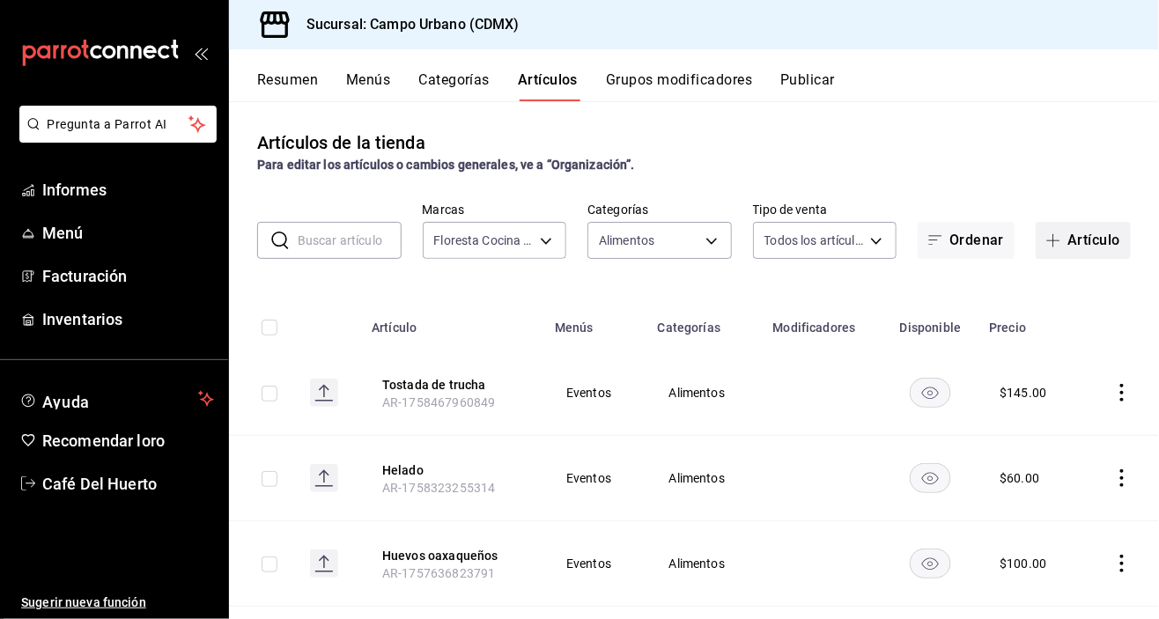
click at [1069, 232] on font "Artículo" at bounding box center [1094, 240] width 53 height 17
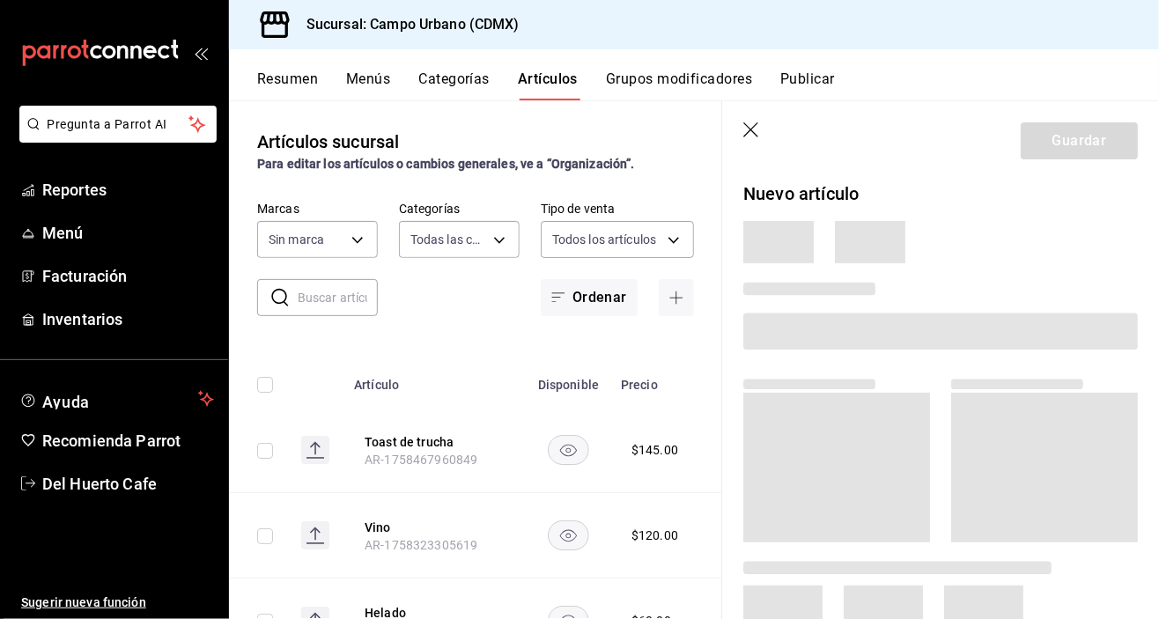
type input "e06bde22-fe9f-4d24-92e6-ab9bd79cfe71,d738b70a-5705-487f-b978-5099237db411,e4494…"
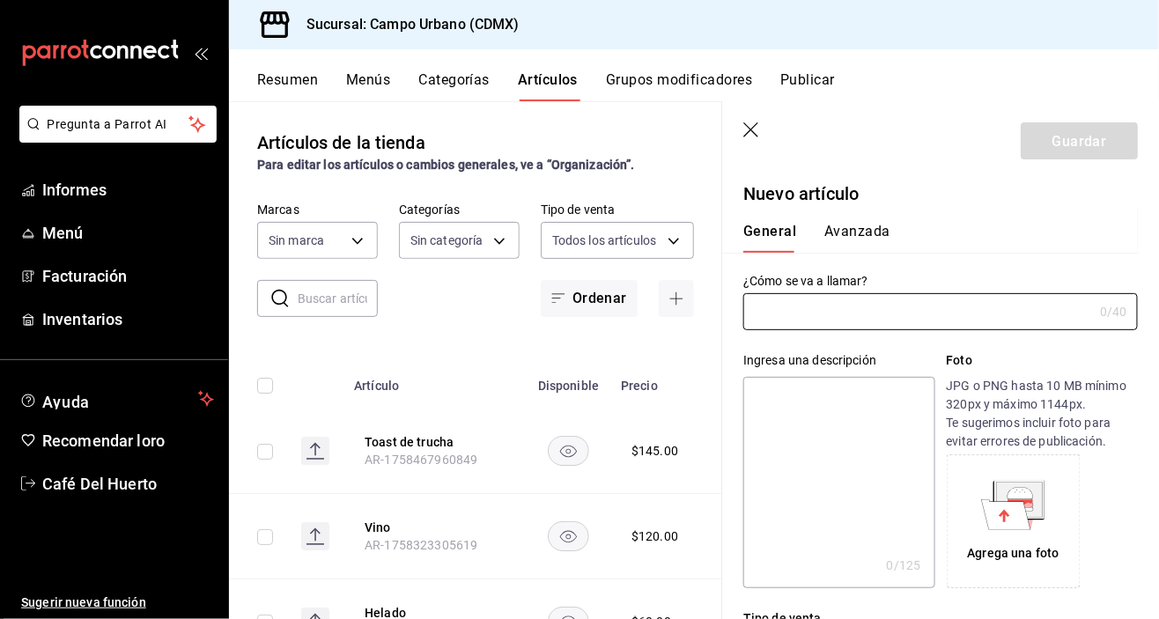
type input "f2e5bddf-476e-49d4-87ae-66ec6013e618,ebe00a7c-5dab-4e87-933b-f4517ba5e88c,3940b…"
click at [926, 317] on input "text" at bounding box center [918, 312] width 350 height 35
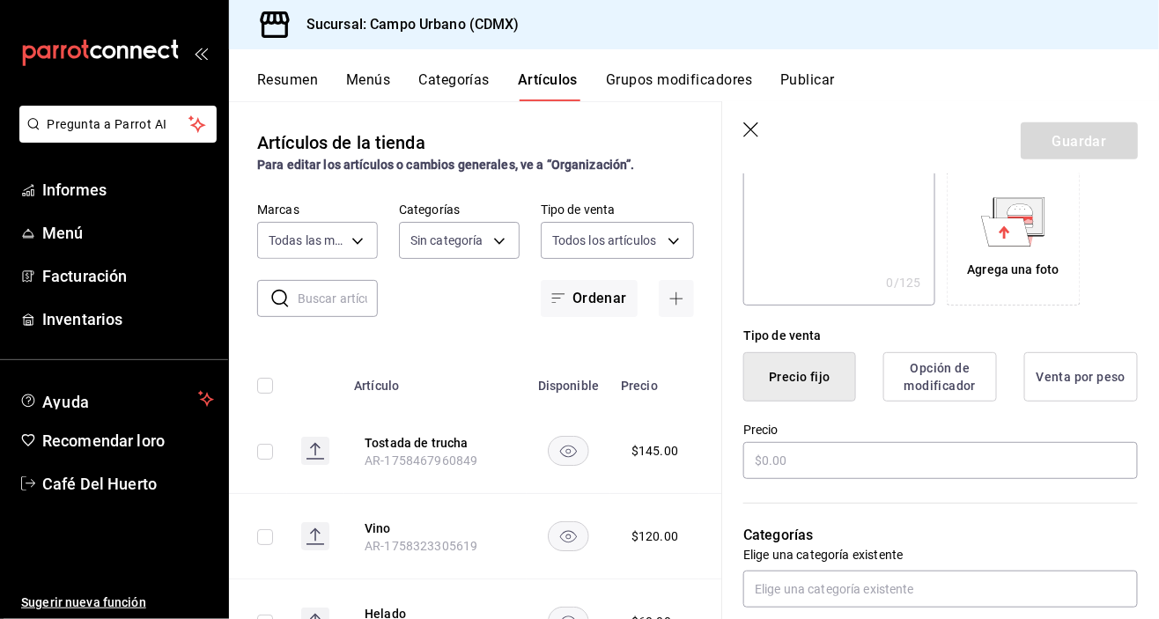
scroll to position [284, 0]
type input "Tostada ceviche"
click at [925, 455] on input "text" at bounding box center [940, 460] width 395 height 37
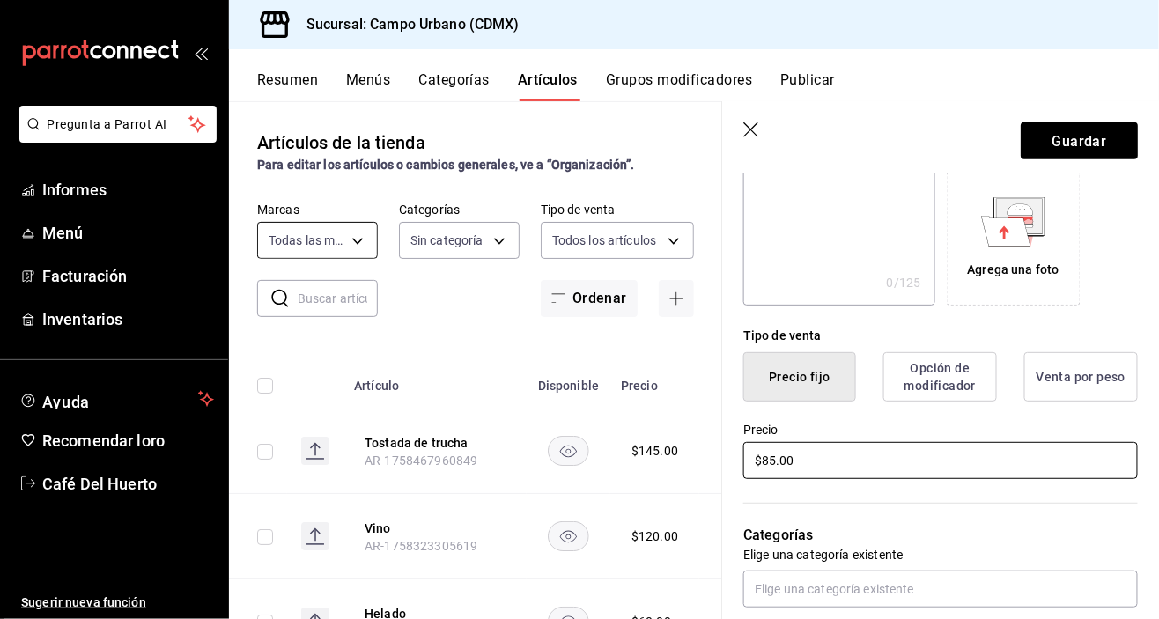
type input "$85.00"
click at [360, 240] on body "Pregunta a Parrot AI Informes Menú Facturación Inventarios Ayuda Recomendar lor…" at bounding box center [579, 309] width 1159 height 619
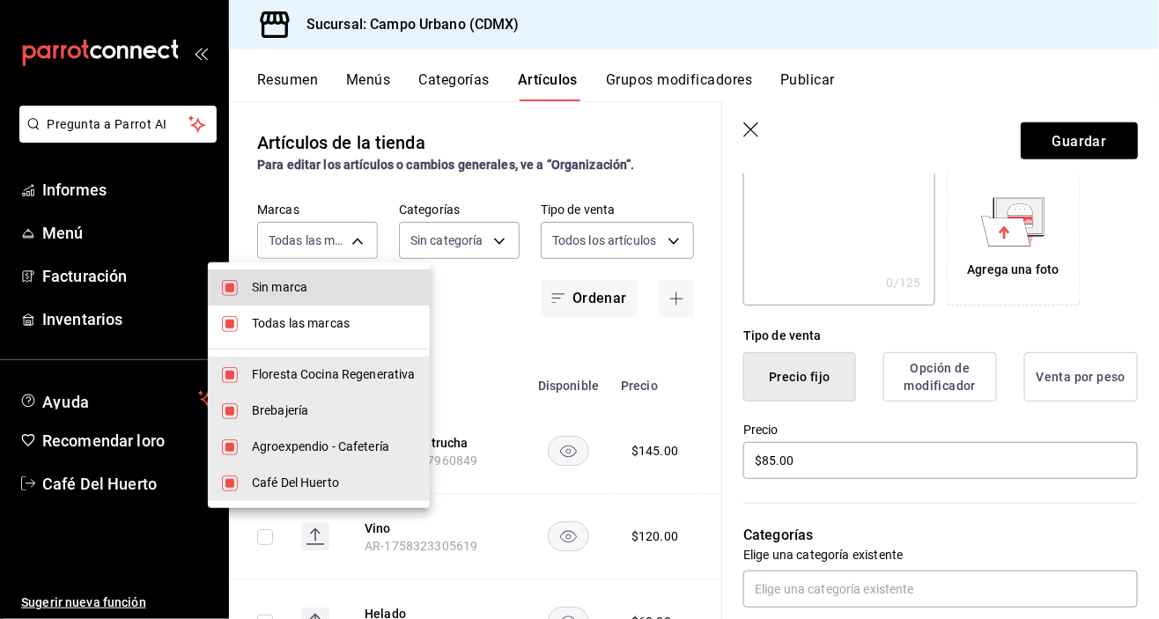
click at [234, 289] on input "checkbox" at bounding box center [230, 288] width 16 height 16
checkbox input "false"
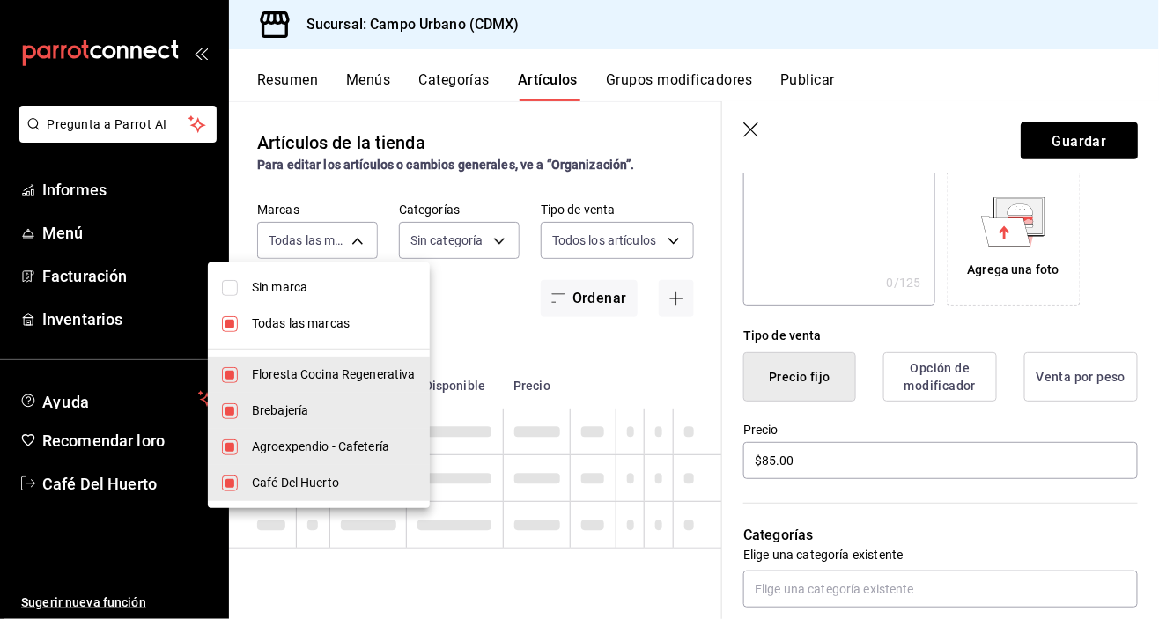
click at [226, 325] on input "checkbox" at bounding box center [230, 324] width 16 height 16
checkbox input "false"
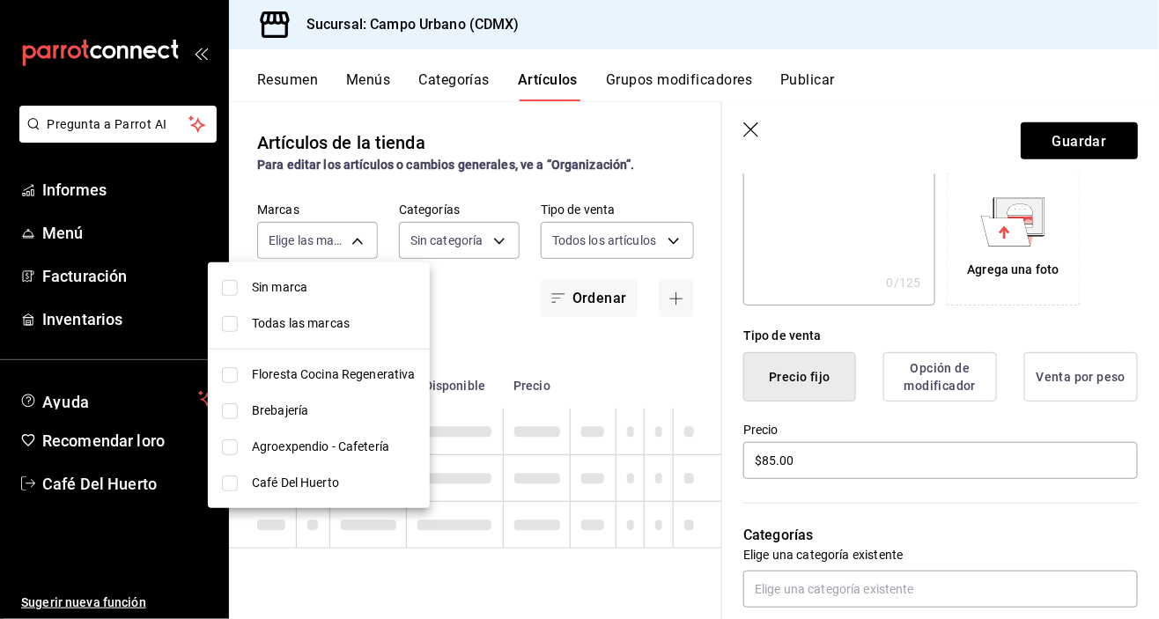
checkbox input "false"
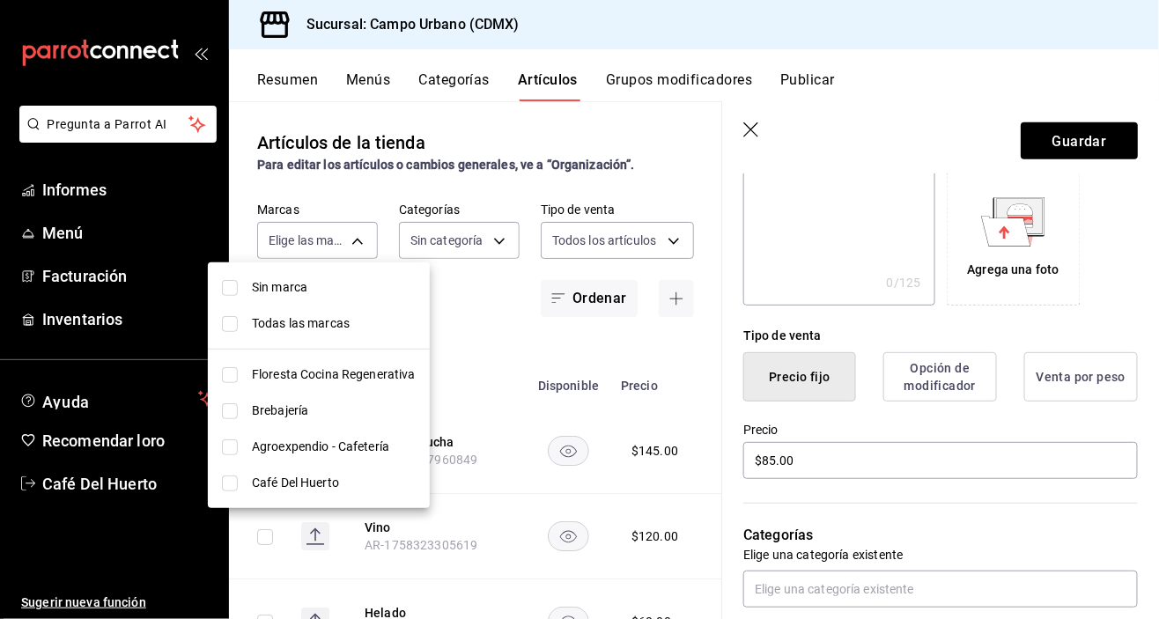
click at [230, 378] on input "checkbox" at bounding box center [230, 375] width 16 height 16
checkbox input "true"
type input "f2e5bddf-476e-49d4-87ae-66ec6013e618"
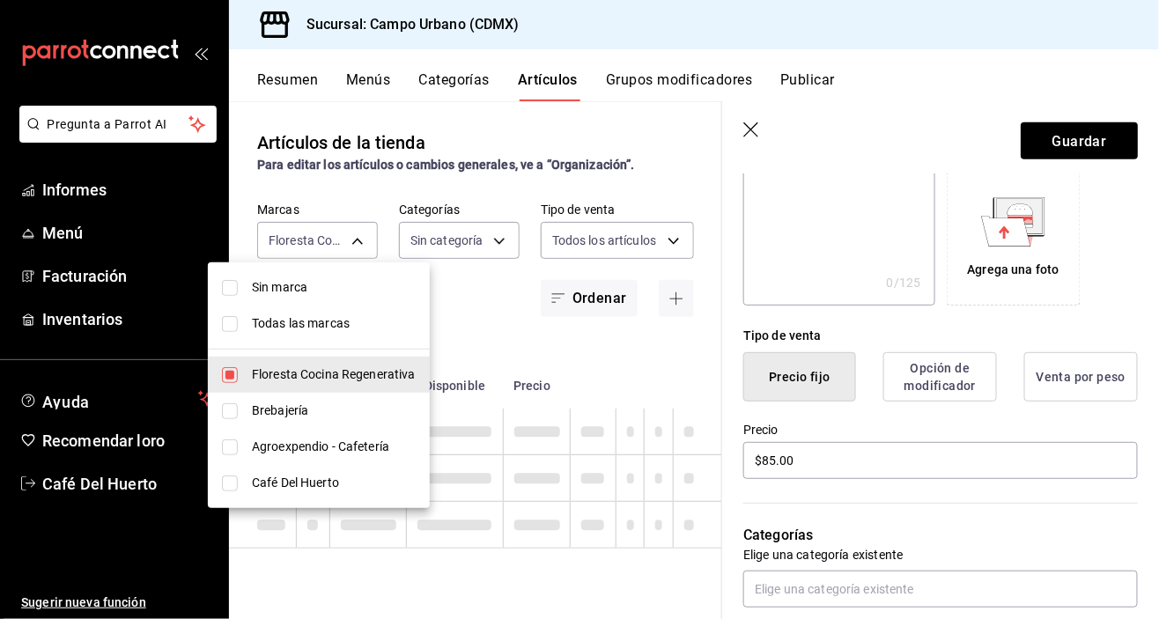
click at [501, 230] on div at bounding box center [579, 309] width 1159 height 619
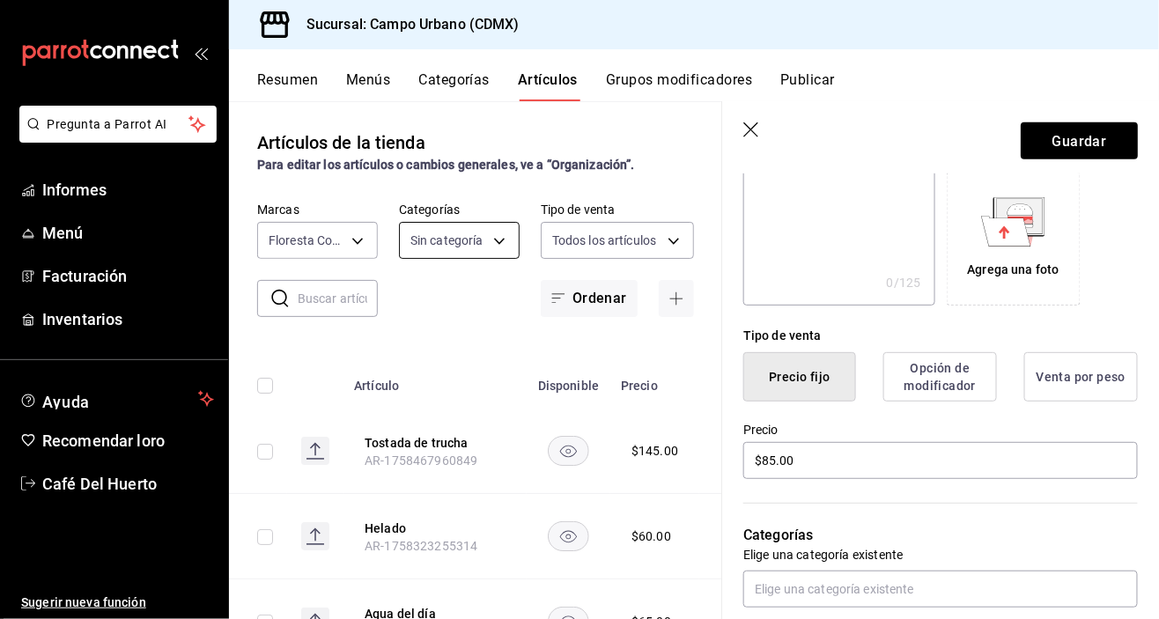
click at [491, 235] on body "Pregunta a Parrot AI Informes Menú Facturación Inventarios Ayuda Recomendar lor…" at bounding box center [579, 309] width 1159 height 619
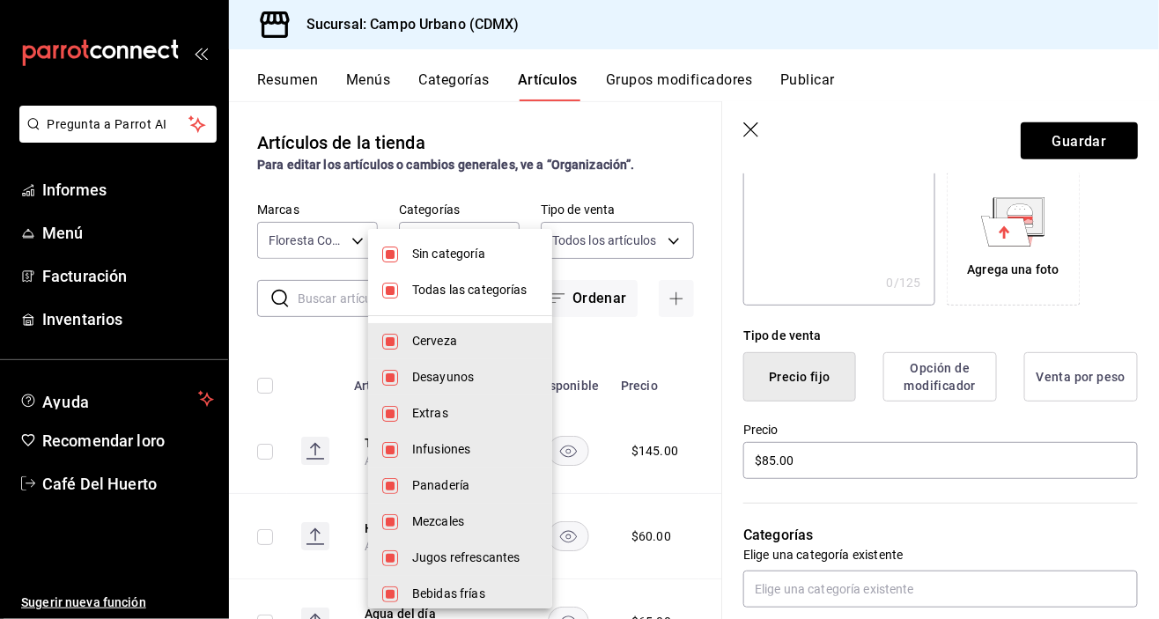
click at [391, 287] on input "checkbox" at bounding box center [390, 291] width 16 height 16
checkbox input "false"
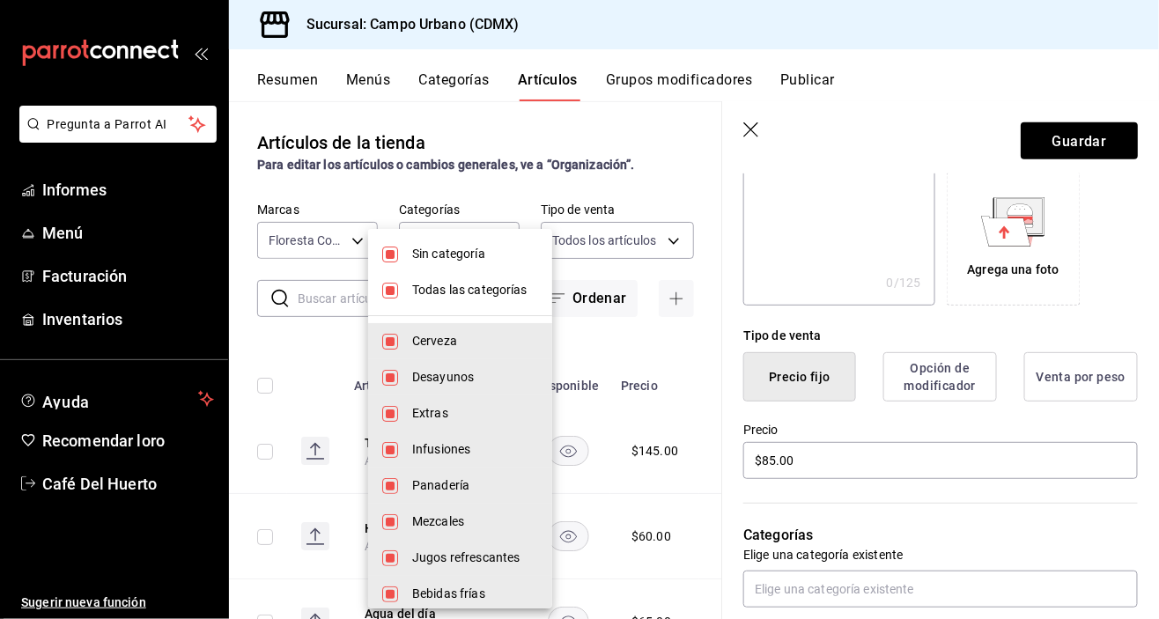
checkbox input "false"
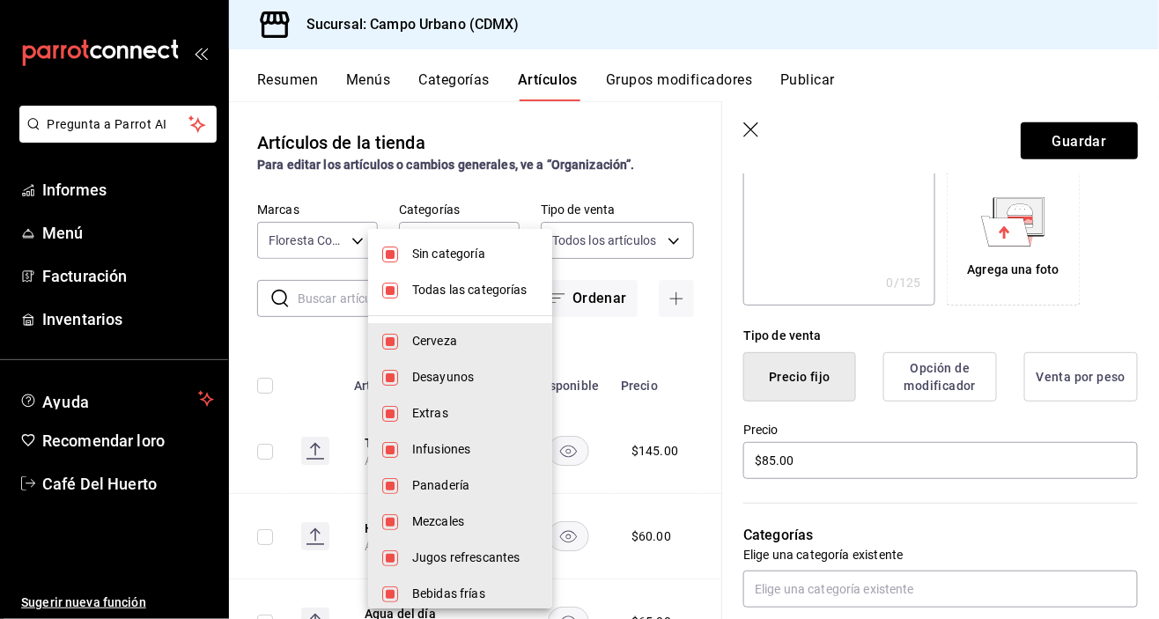
checkbox input "false"
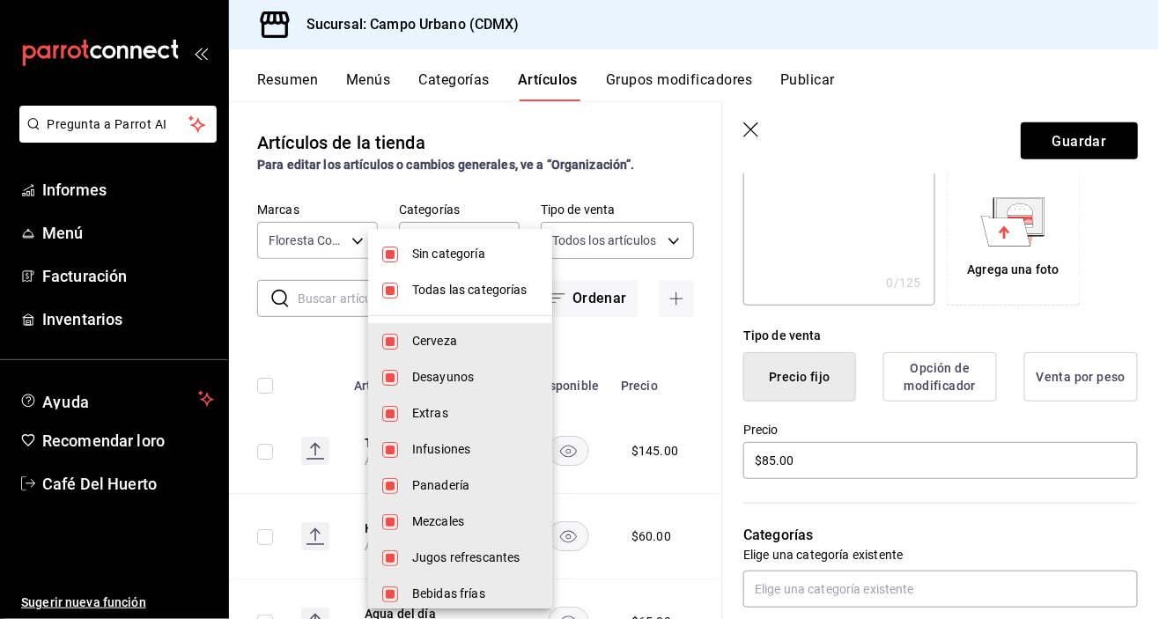
checkbox input "false"
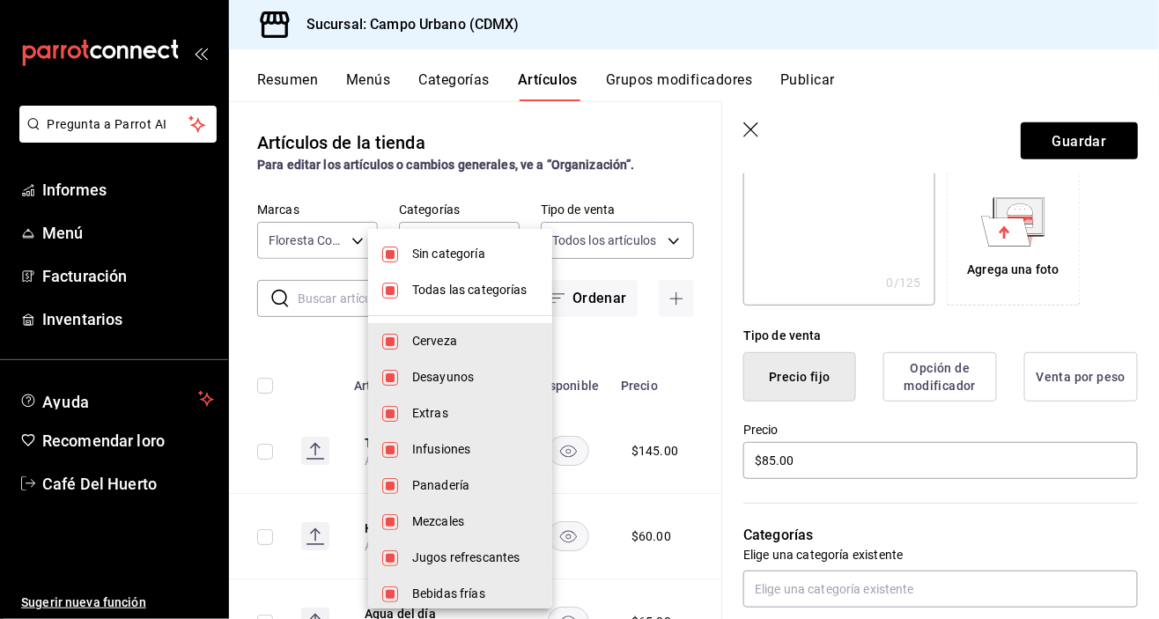
checkbox input "false"
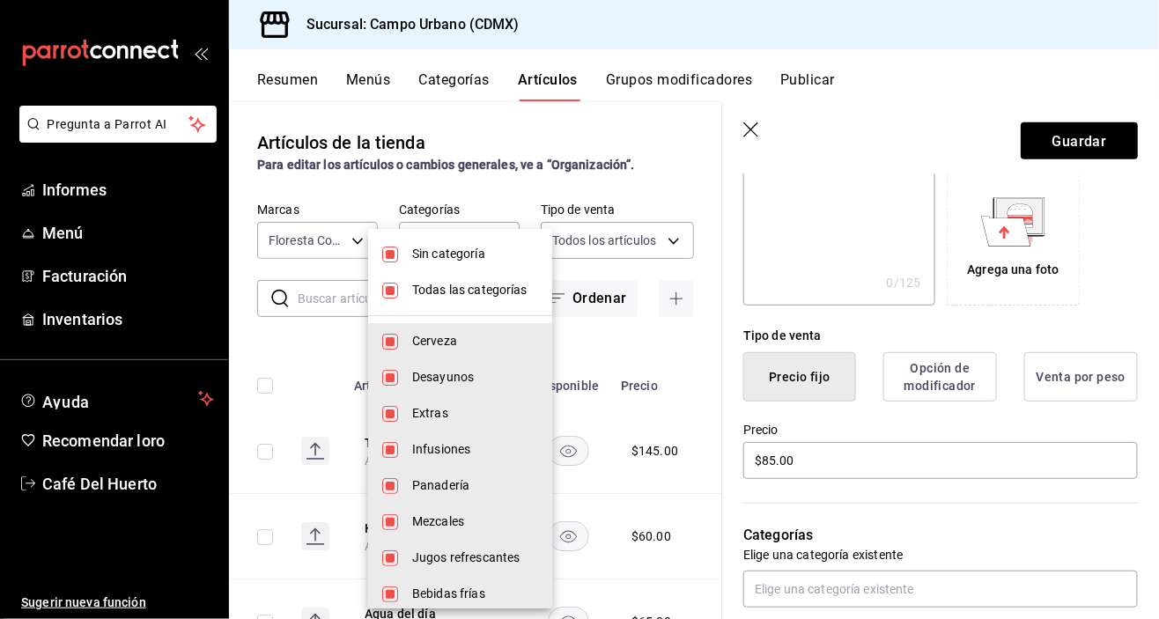
checkbox input "false"
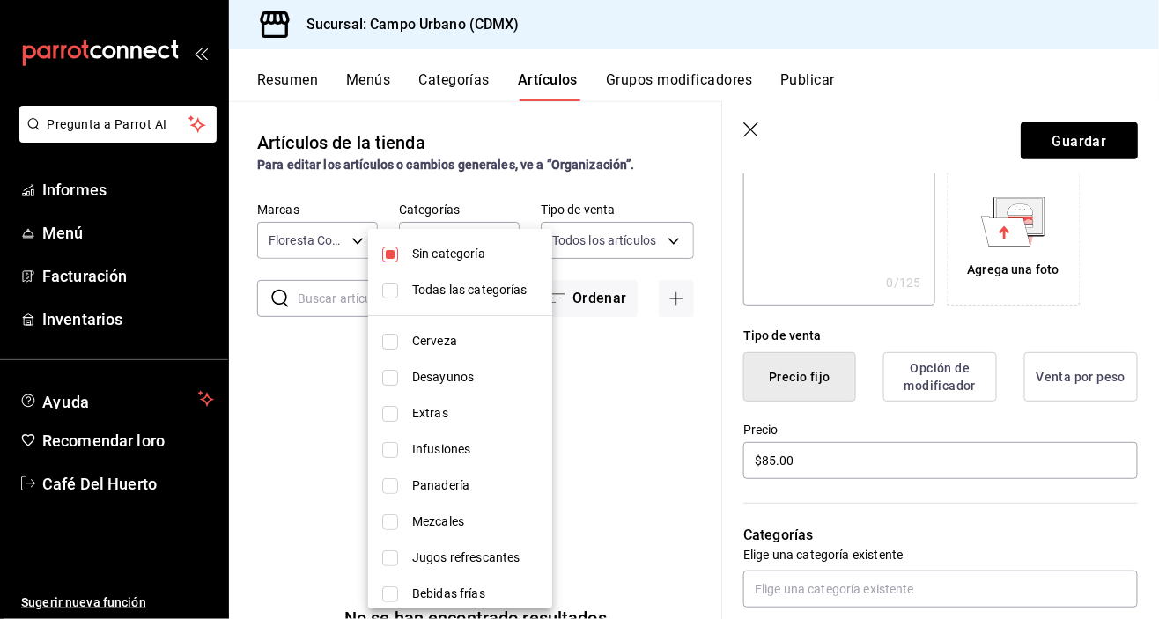
click at [385, 253] on input "checkbox" at bounding box center [390, 255] width 16 height 16
checkbox input "false"
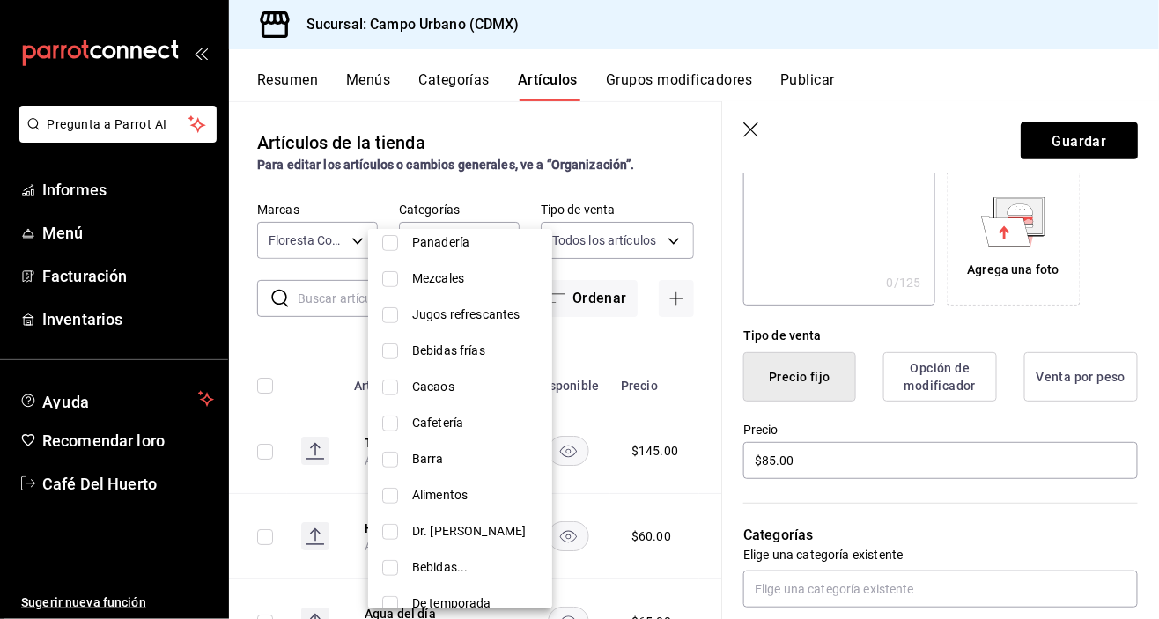
scroll to position [258, 0]
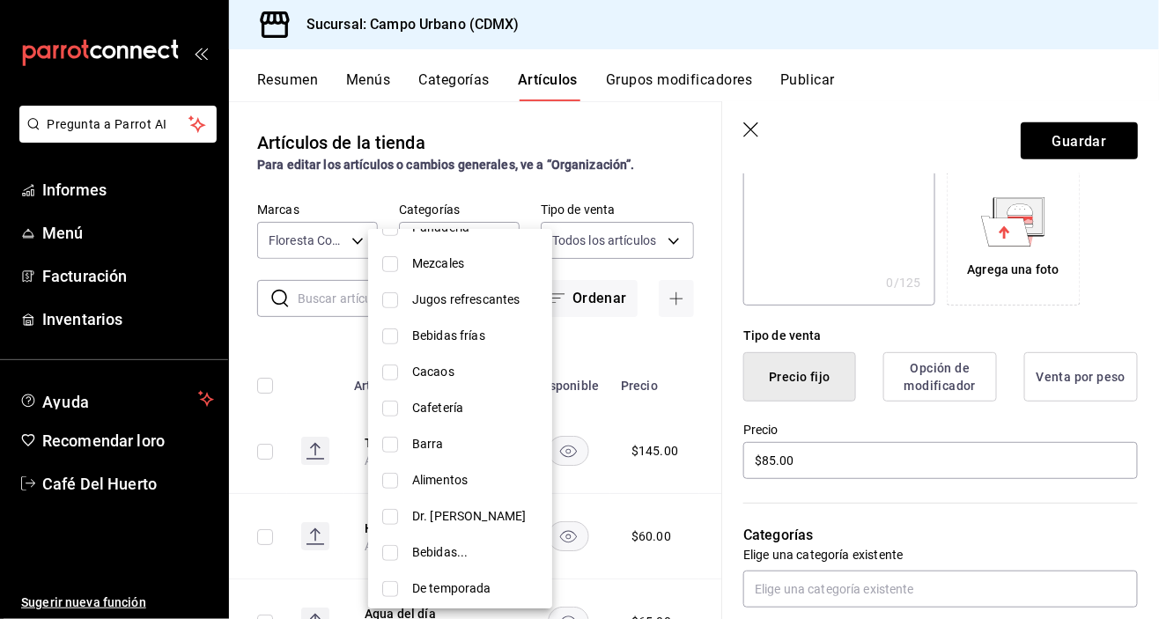
click at [414, 475] on font "Alimentos" at bounding box center [439, 480] width 55 height 14
type input "64fac546-167b-4a4d-a7c0-1f38be86561e"
checkbox input "true"
click at [975, 507] on div at bounding box center [579, 309] width 1159 height 619
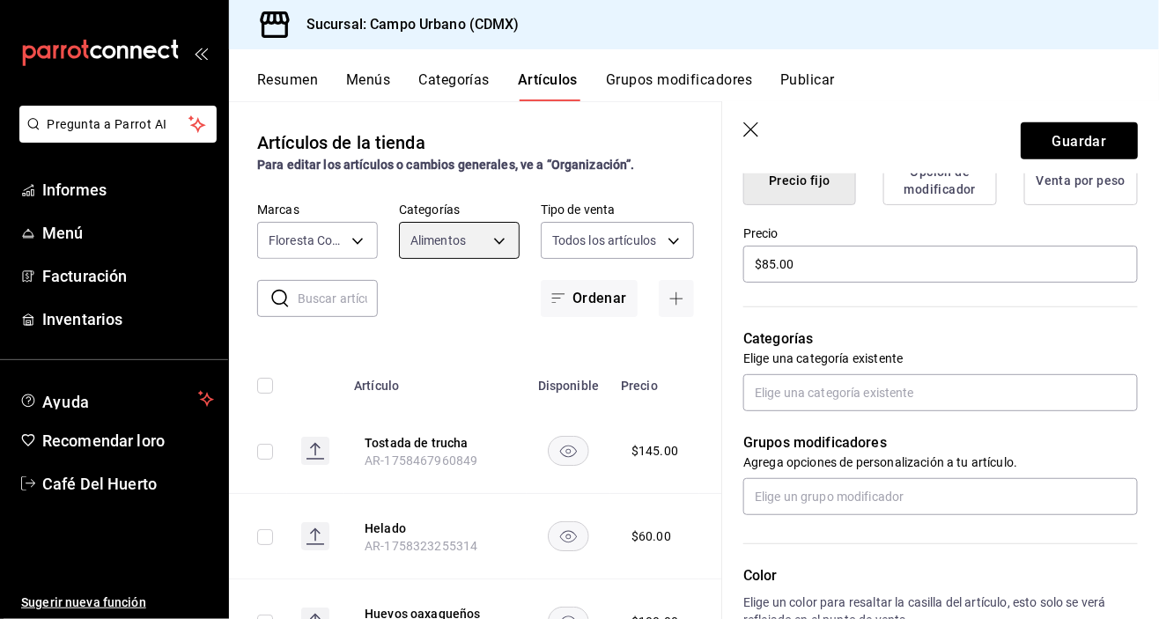
scroll to position [501, 0]
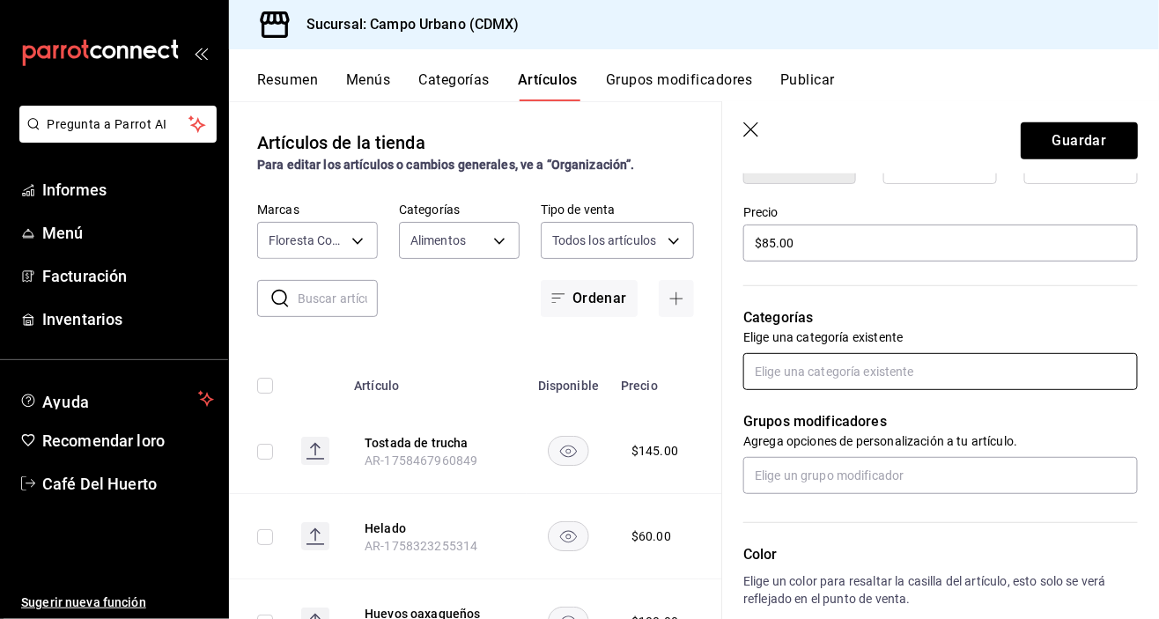
click at [945, 373] on input "text" at bounding box center [940, 371] width 395 height 37
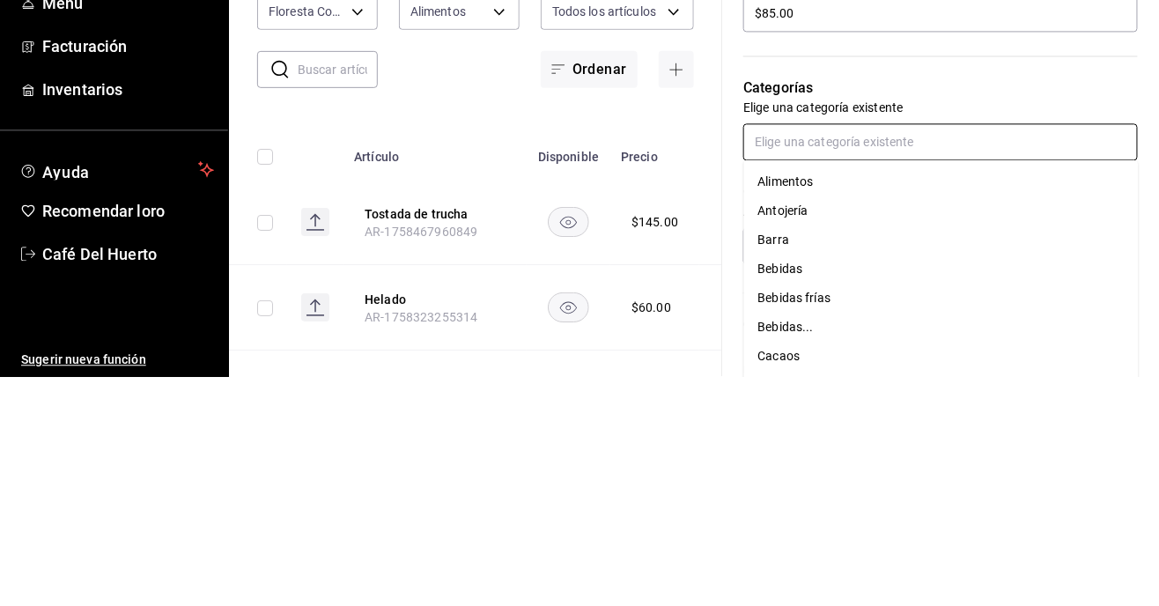
click at [805, 409] on font "Alimentos" at bounding box center [785, 410] width 55 height 14
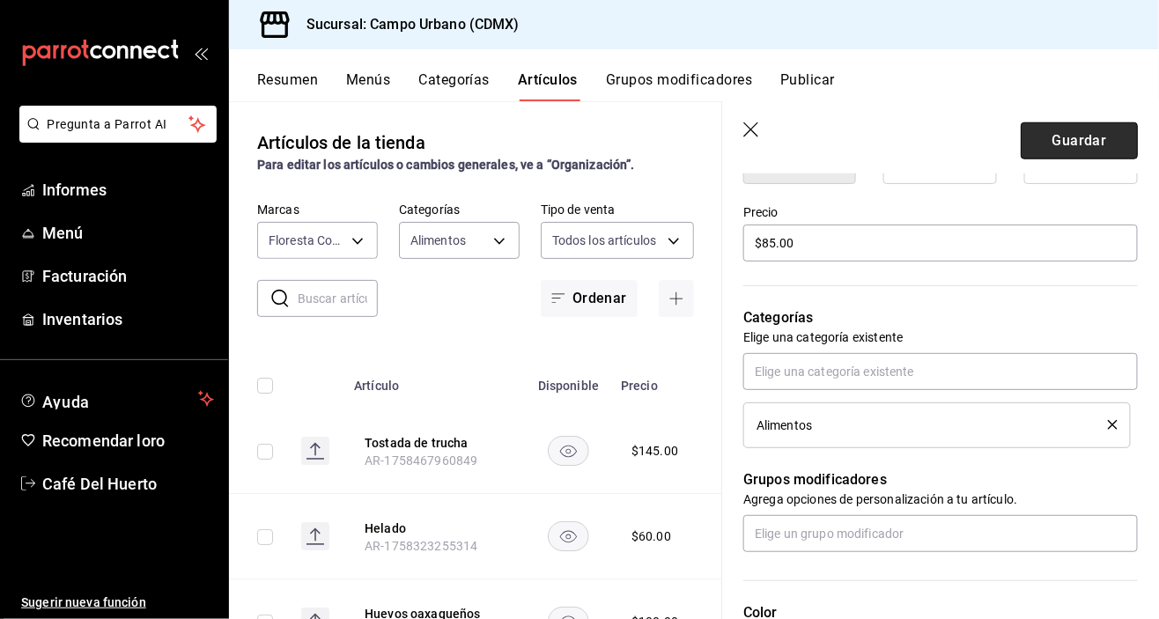
click at [1077, 137] on font "Guardar" at bounding box center [1079, 140] width 55 height 17
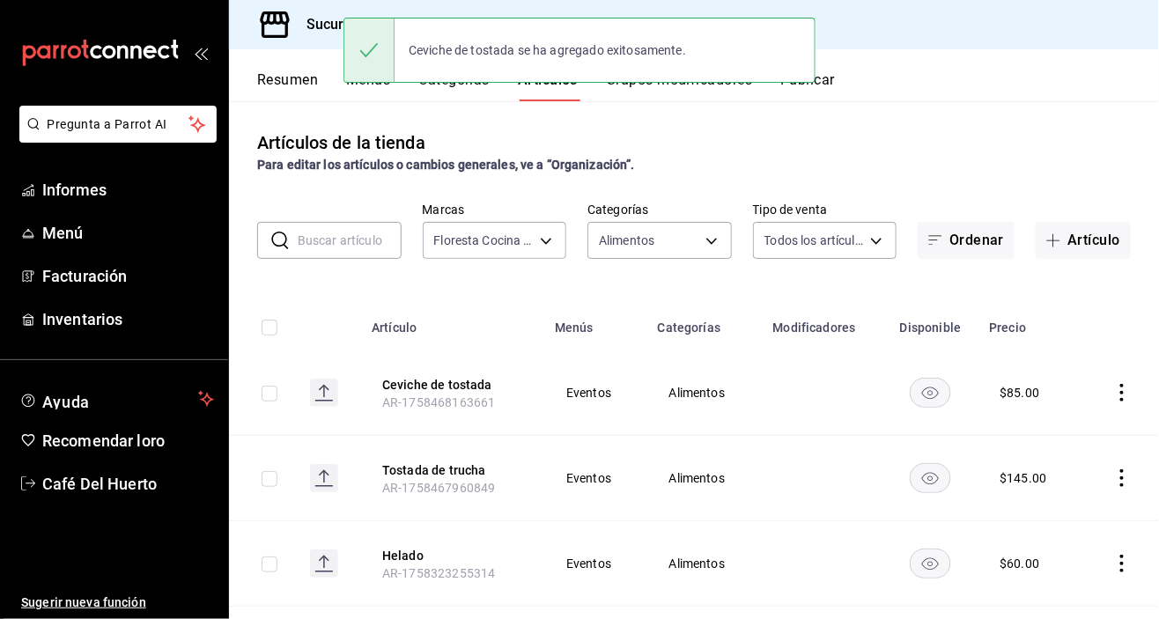
click at [835, 94] on button "Publicar" at bounding box center [807, 85] width 55 height 31
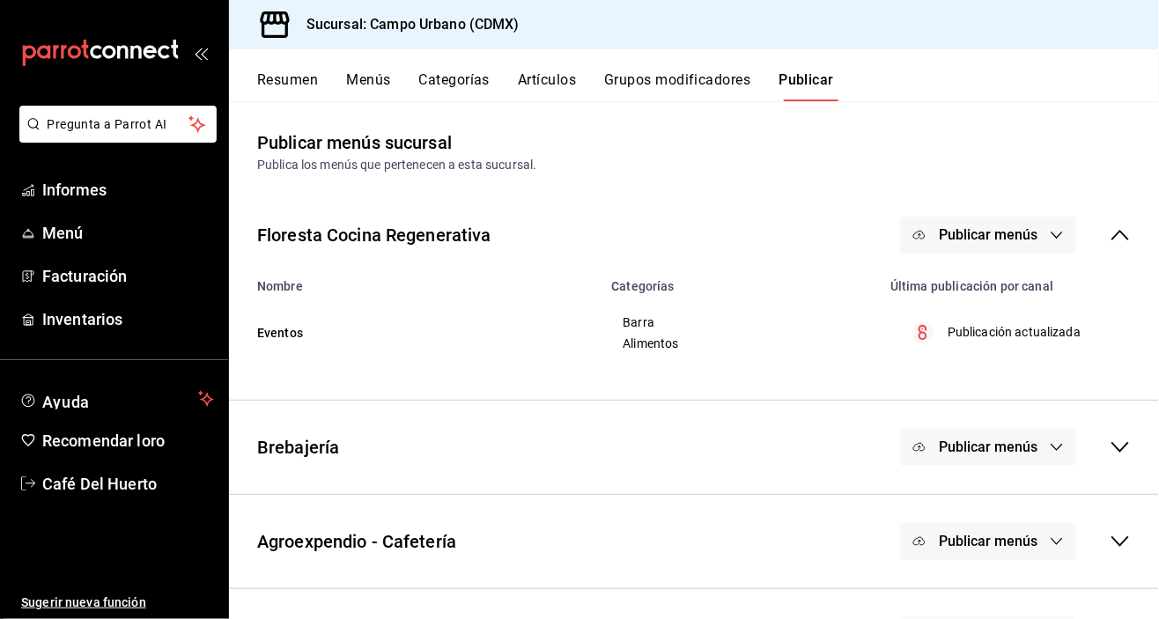
click at [1047, 234] on button "Publicar menús" at bounding box center [988, 235] width 176 height 37
click at [1018, 300] on span "Punto de venta" at bounding box center [1014, 293] width 85 height 18
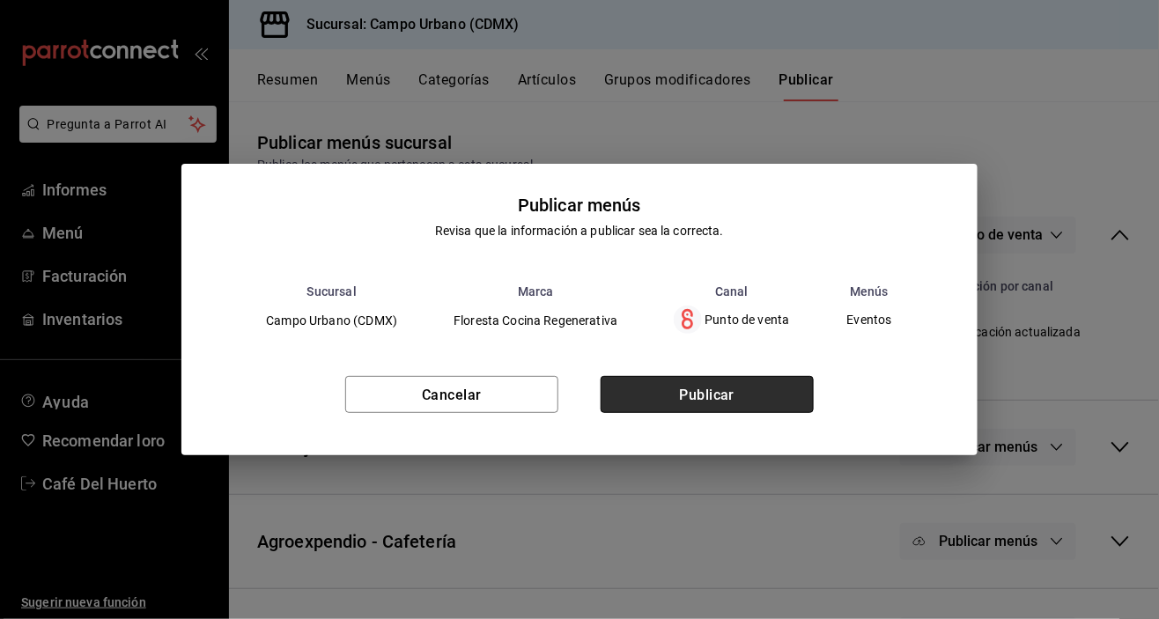
click at [774, 398] on button "Publicar" at bounding box center [707, 394] width 213 height 37
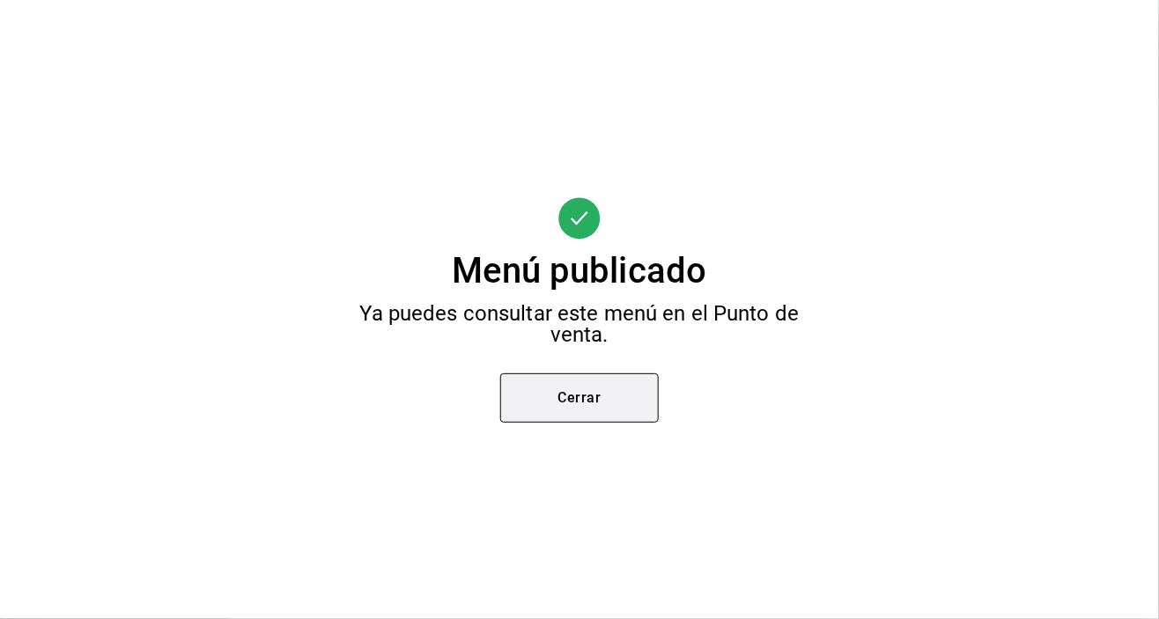
click at [612, 400] on button "Cerrar" at bounding box center [579, 397] width 159 height 49
